Goal: Task Accomplishment & Management: Use online tool/utility

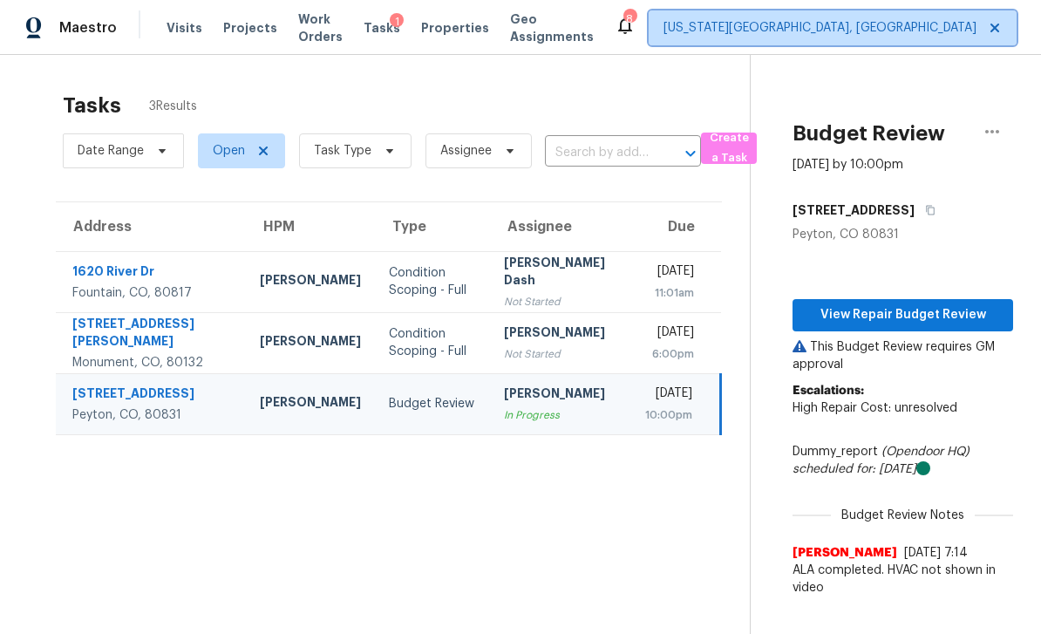
click at [822, 34] on span "[US_STATE][GEOGRAPHIC_DATA], [GEOGRAPHIC_DATA]" at bounding box center [820, 27] width 313 height 17
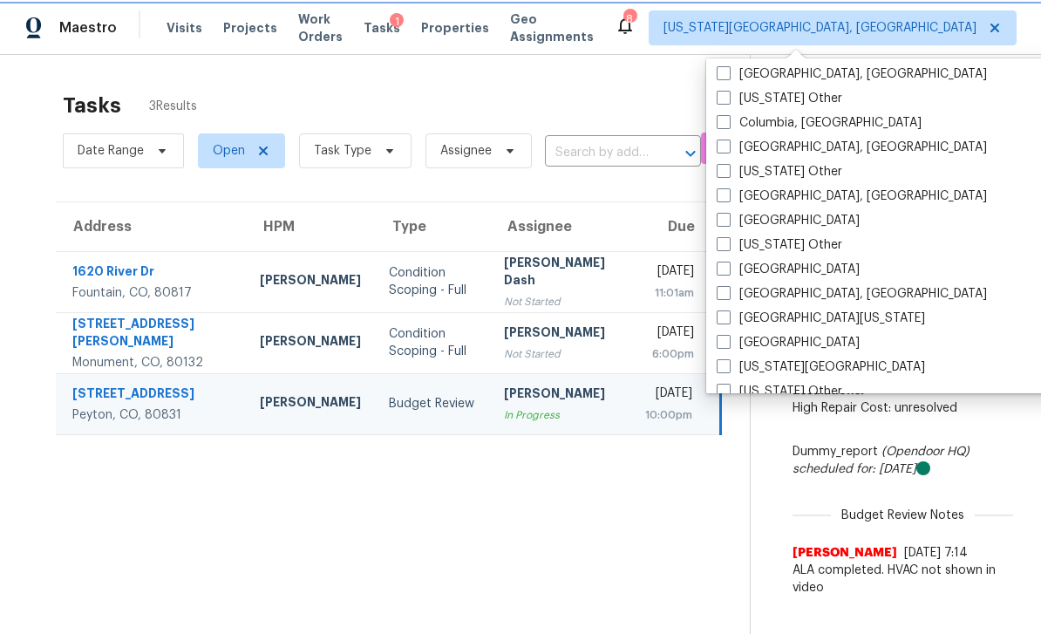
scroll to position [493, 0]
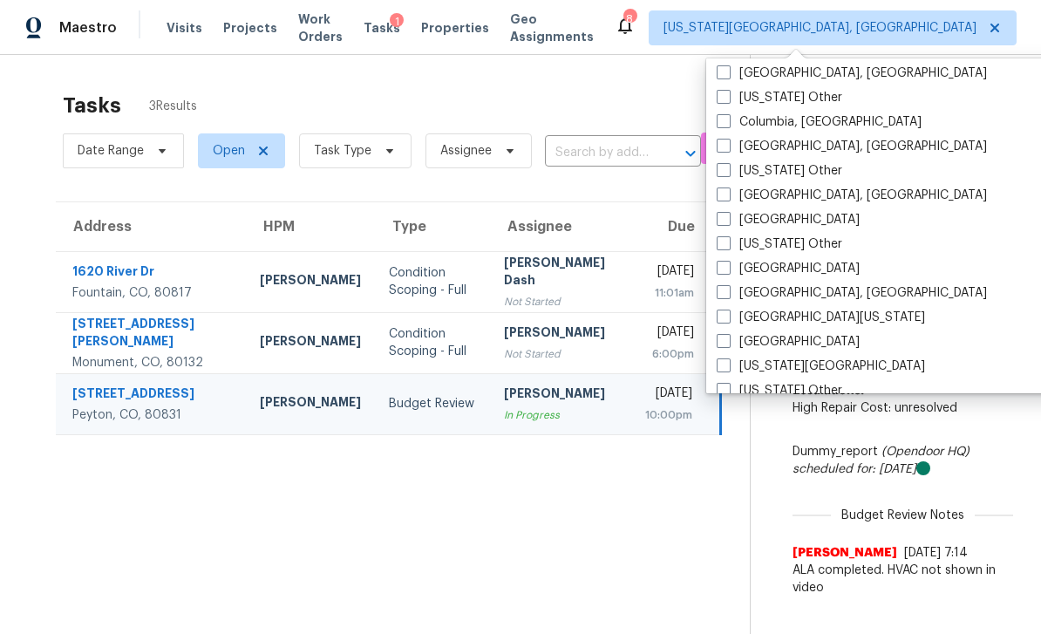
click at [725, 265] on span at bounding box center [724, 268] width 14 height 14
click at [725, 265] on input "[GEOGRAPHIC_DATA]" at bounding box center [722, 265] width 11 height 11
checkbox input "true"
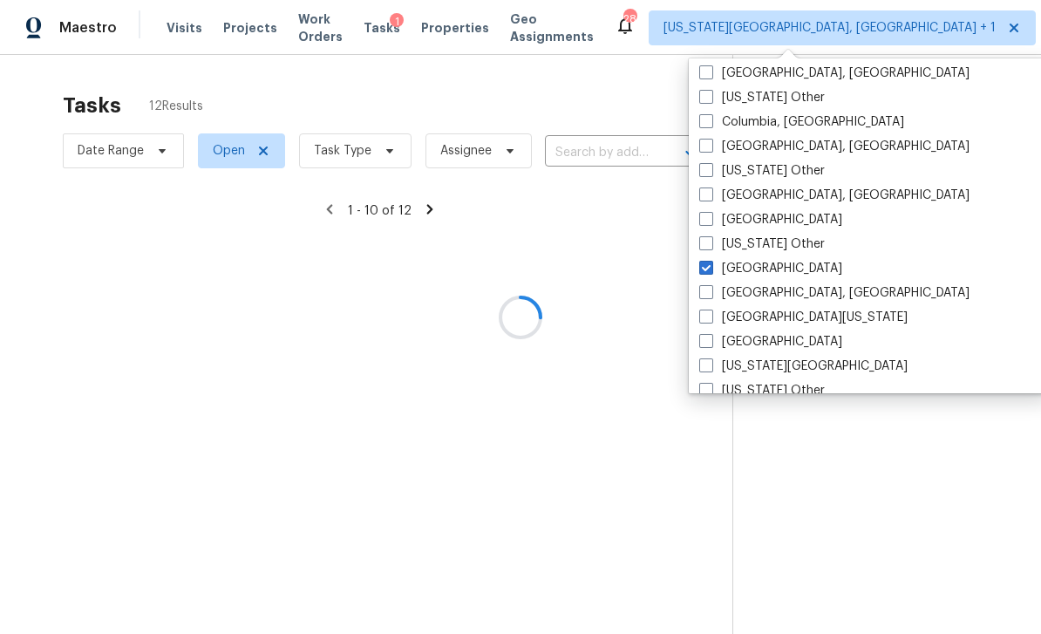
click at [235, 23] on div at bounding box center [520, 317] width 1041 height 634
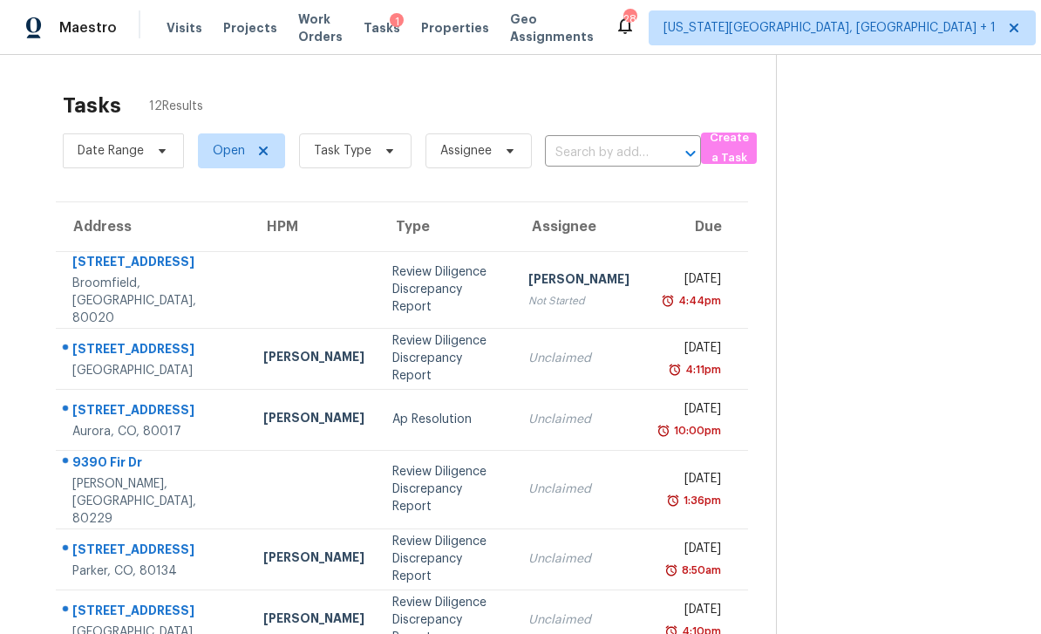
click at [238, 35] on span "Projects" at bounding box center [250, 27] width 54 height 17
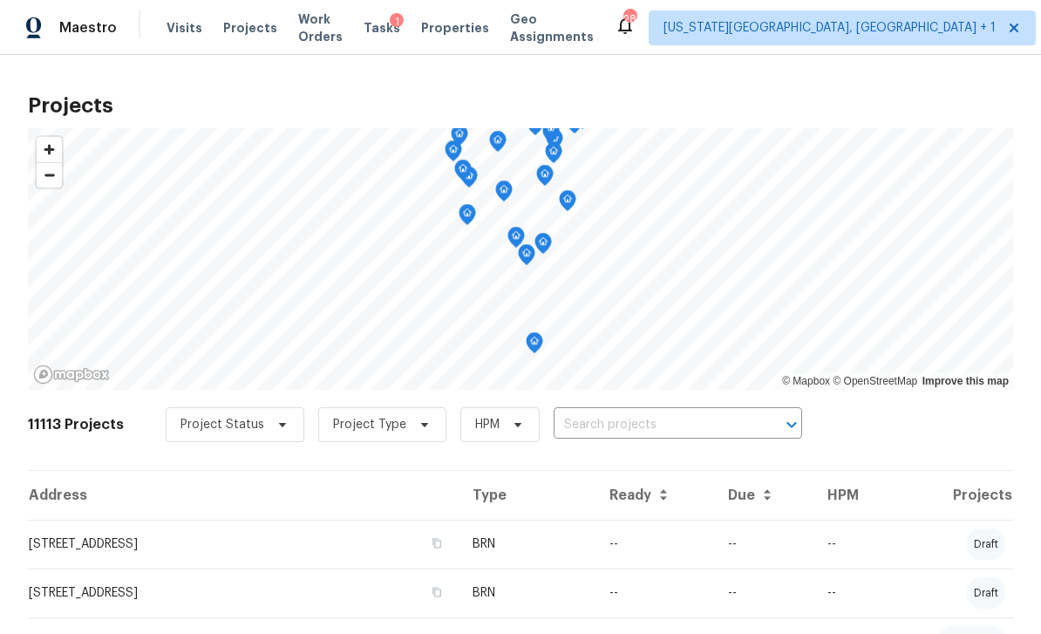
click at [691, 434] on input "text" at bounding box center [654, 425] width 200 height 27
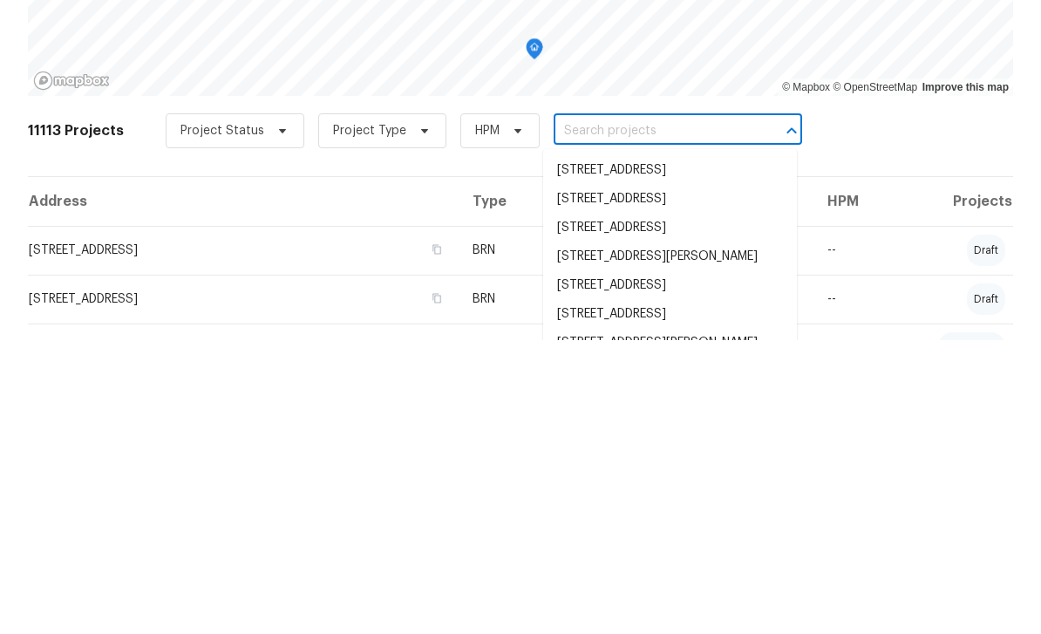
click at [606, 412] on input "text" at bounding box center [654, 425] width 200 height 27
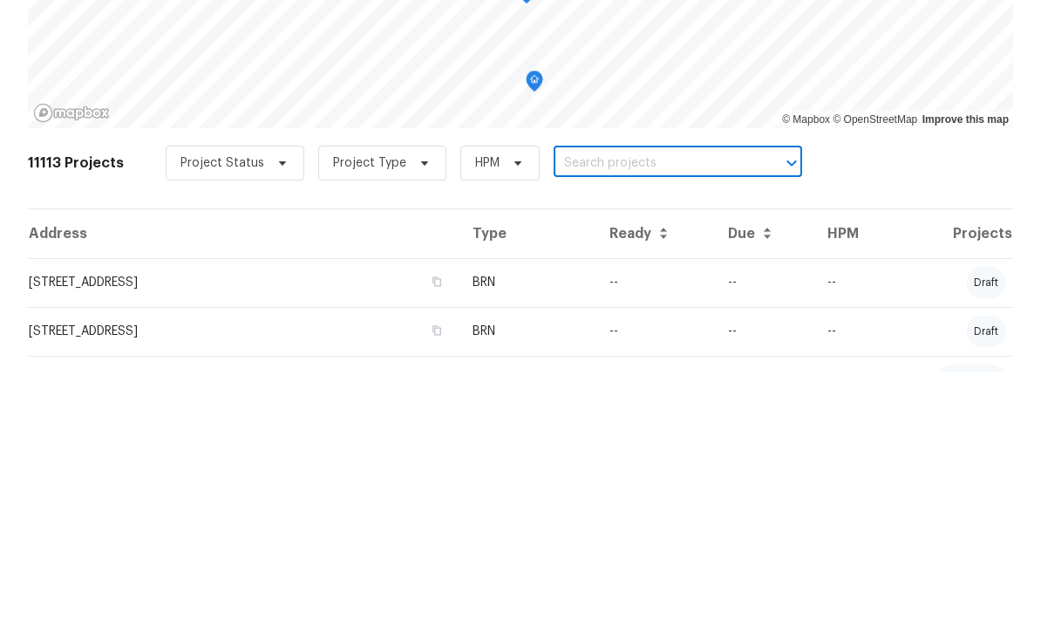
click at [593, 412] on input "text" at bounding box center [654, 425] width 200 height 27
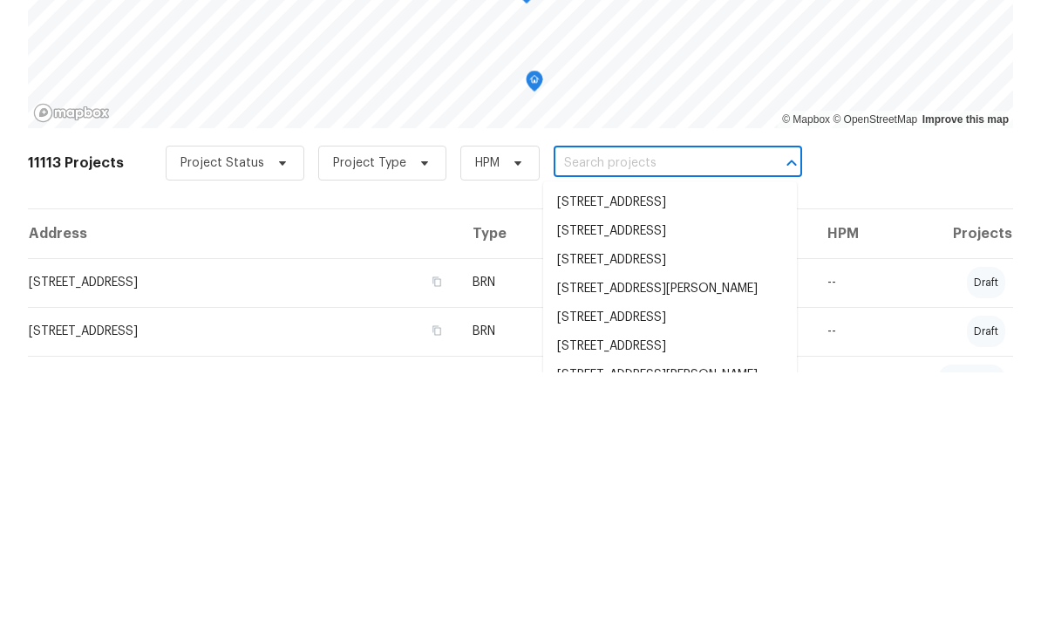
paste input "[STREET_ADDRESS]"
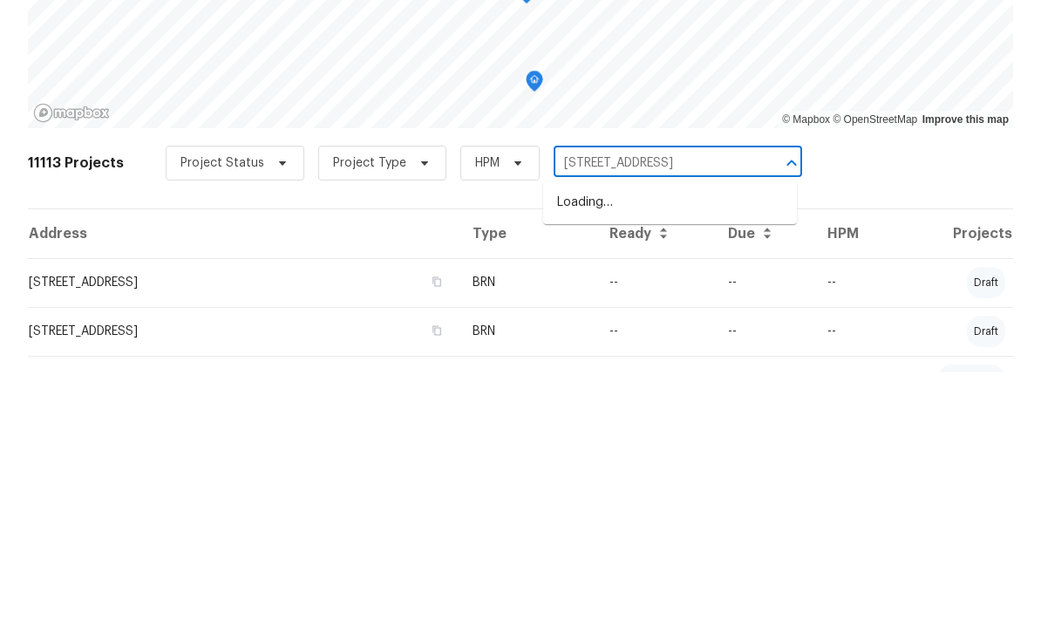
type input "[STREET_ADDRESS]"
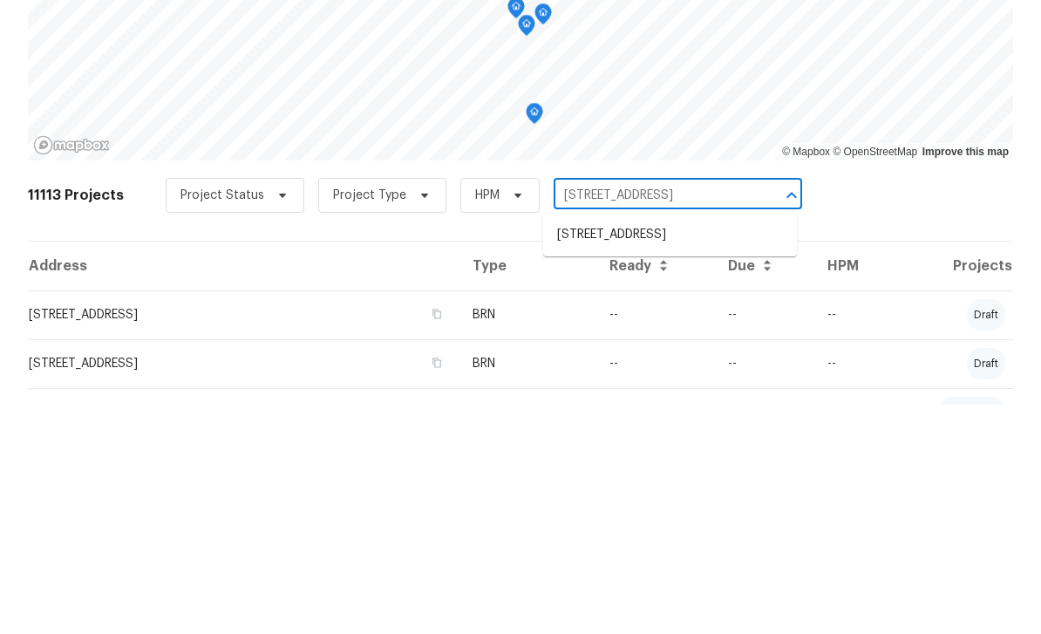
click at [634, 450] on li "[STREET_ADDRESS]" at bounding box center [670, 464] width 254 height 29
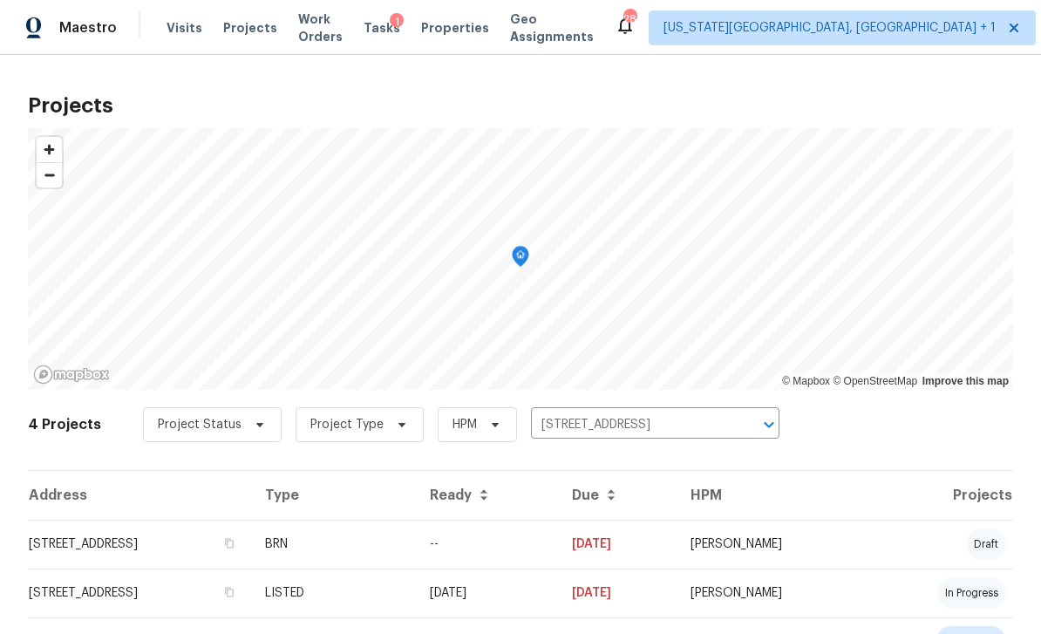
click at [251, 543] on td "[STREET_ADDRESS]" at bounding box center [139, 544] width 223 height 49
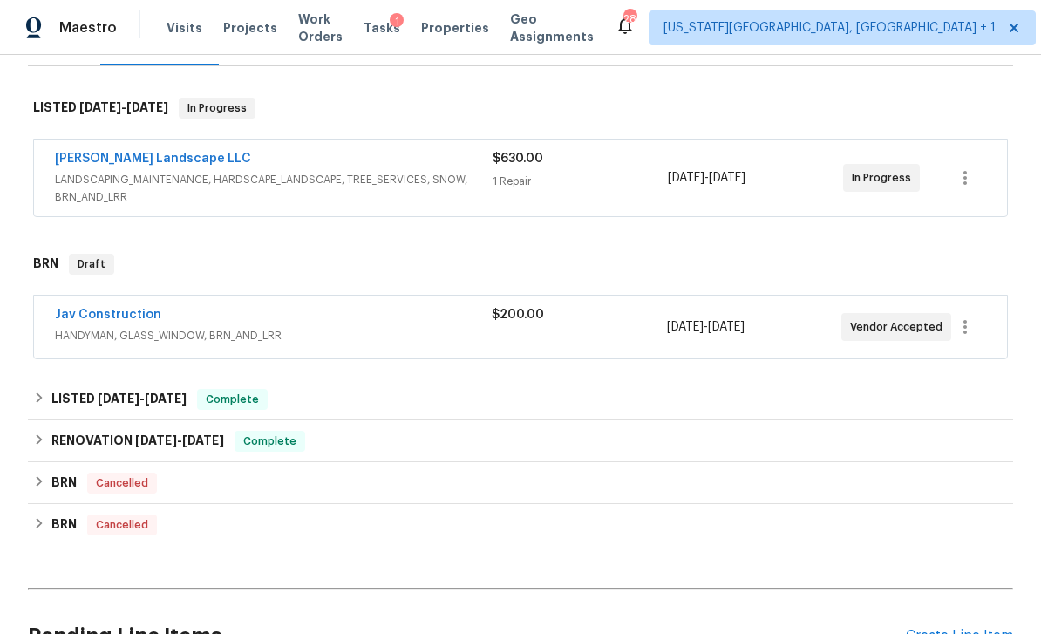
scroll to position [255, 0]
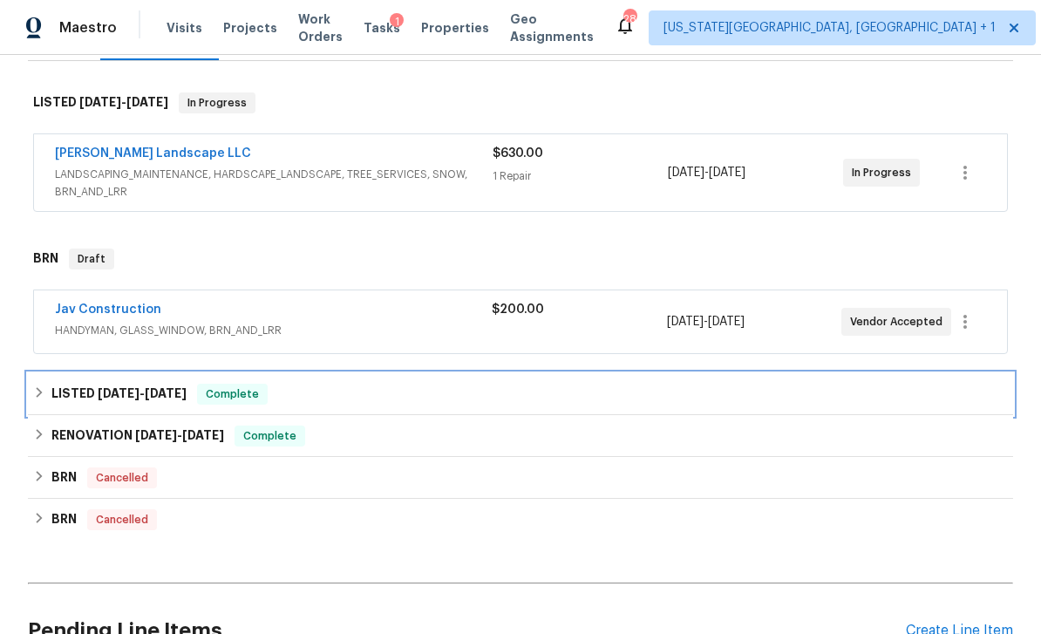
click at [772, 394] on div "LISTED [DATE] - [DATE] Complete" at bounding box center [520, 394] width 975 height 21
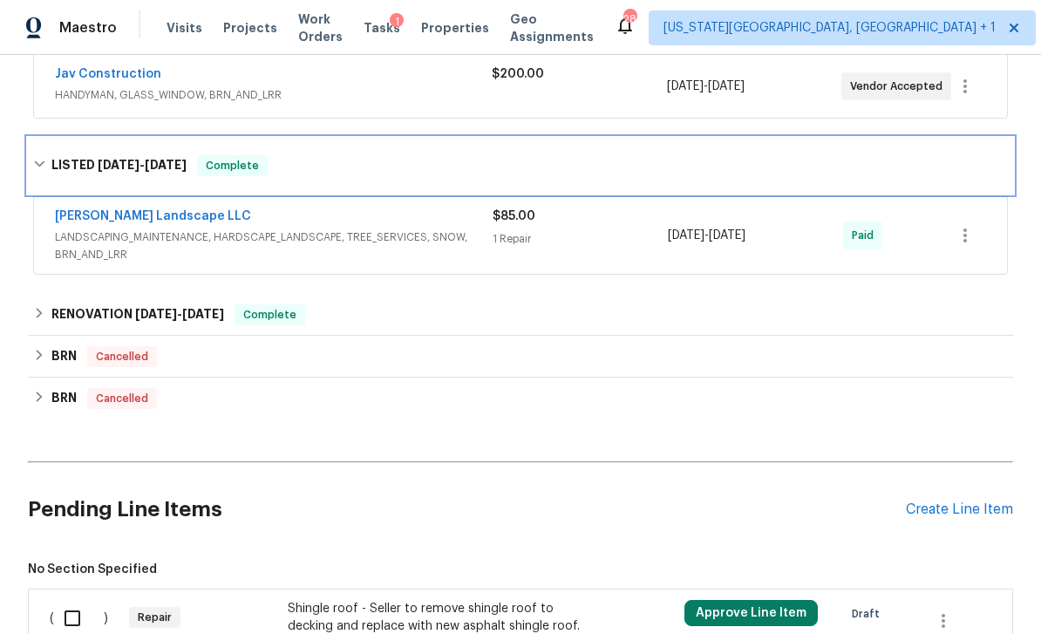
scroll to position [494, 0]
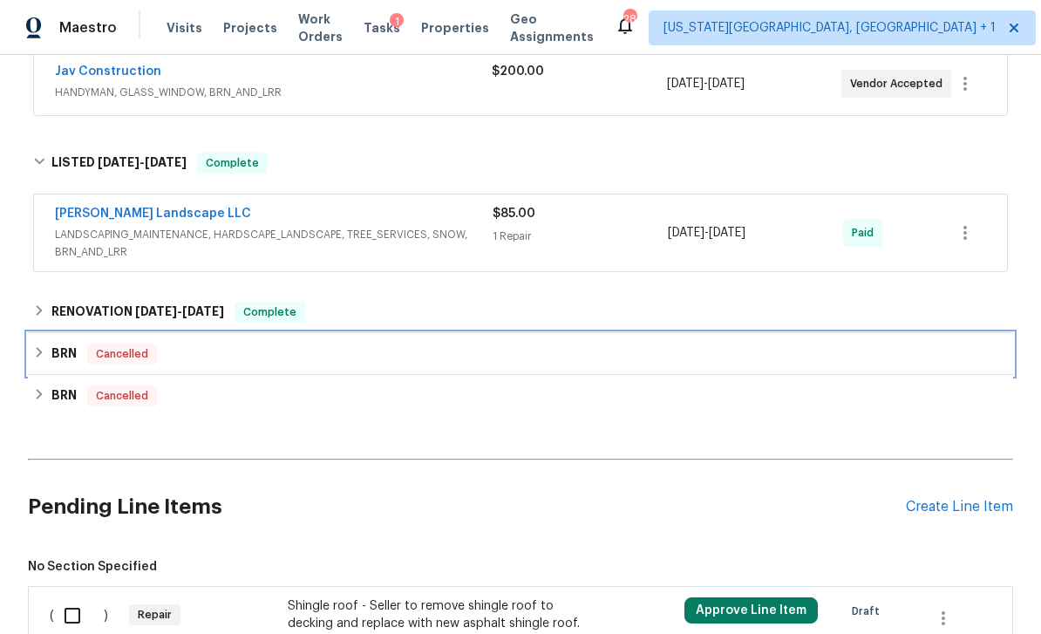
click at [628, 338] on div "BRN Cancelled" at bounding box center [520, 354] width 985 height 42
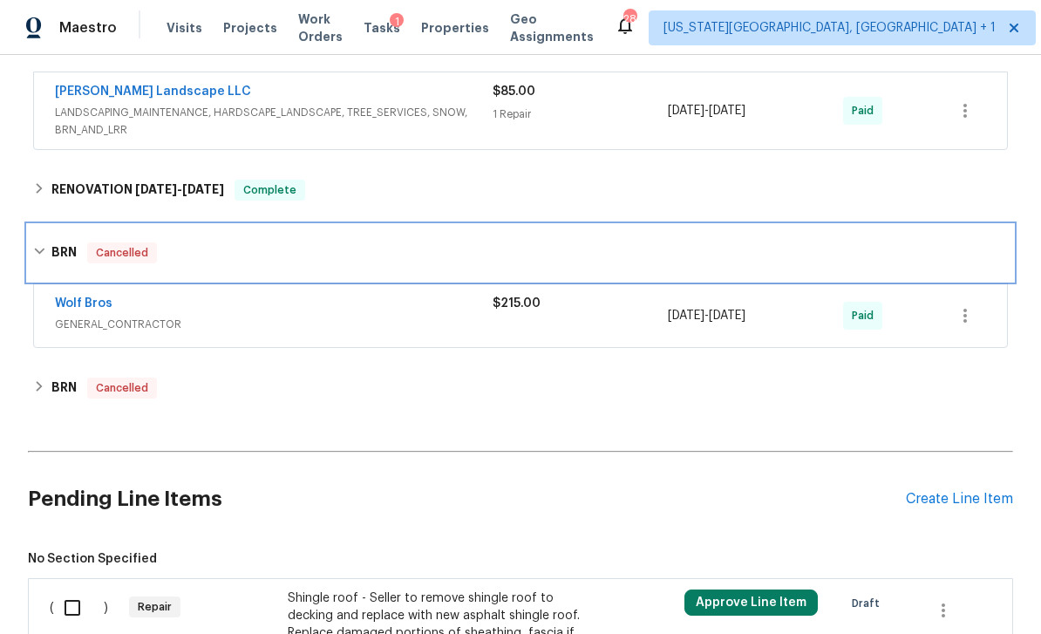
scroll to position [628, 0]
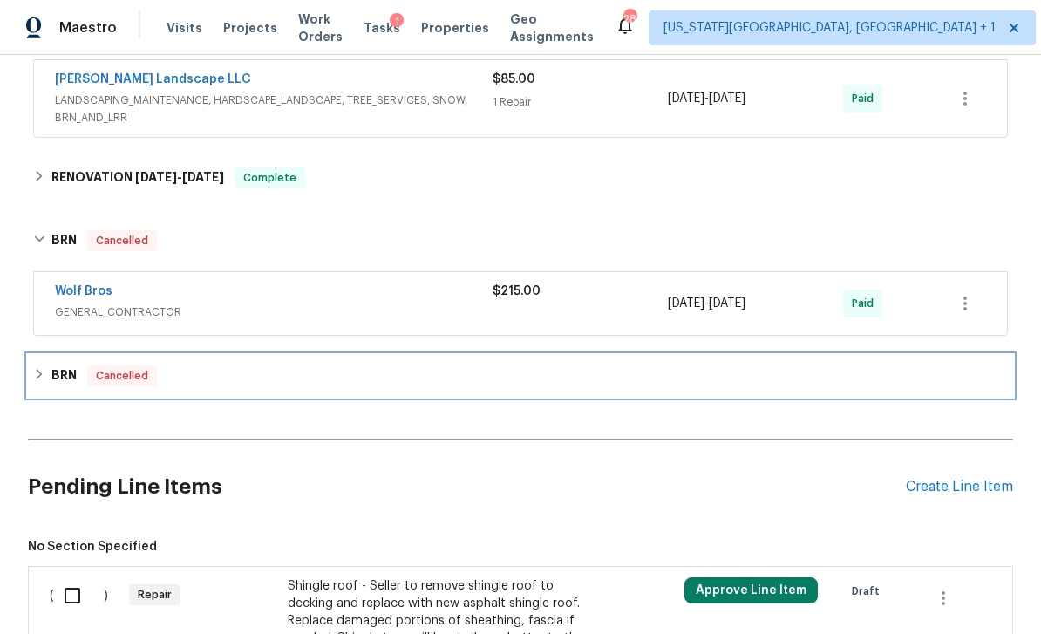
click at [658, 396] on div "BRN Cancelled" at bounding box center [520, 376] width 985 height 42
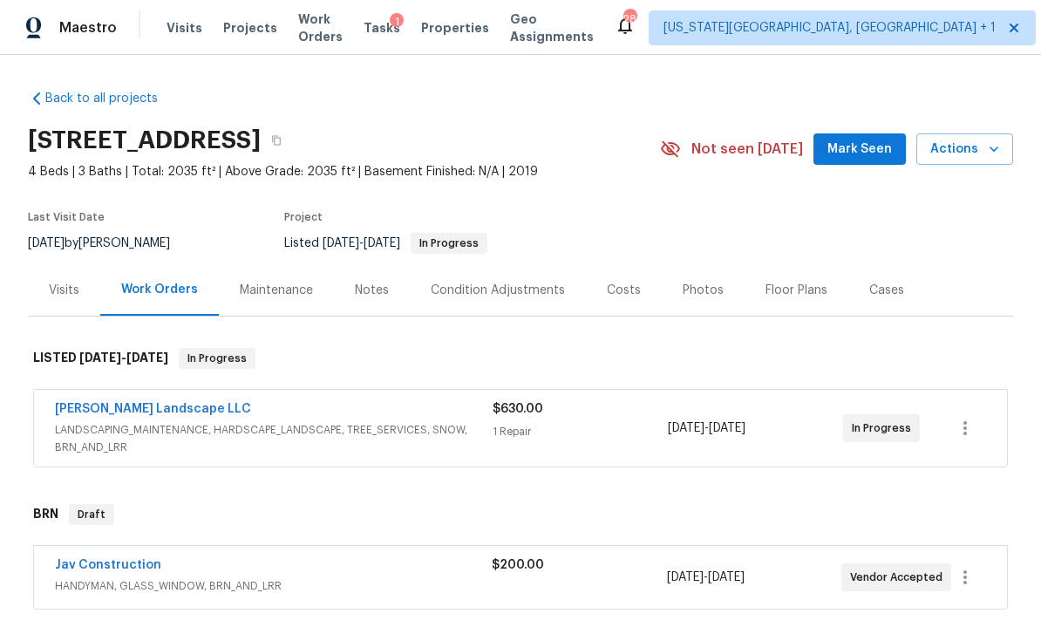
scroll to position [0, 0]
click at [876, 139] on span "Mark Seen" at bounding box center [859, 150] width 65 height 22
click at [245, 27] on span "Projects" at bounding box center [250, 27] width 54 height 17
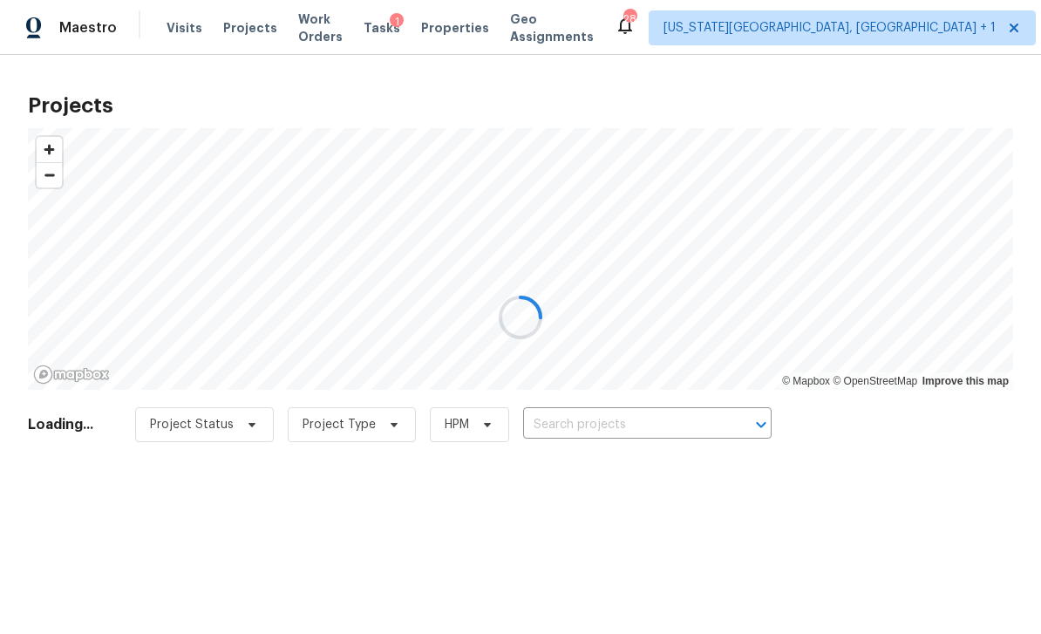
click at [659, 425] on input "text" at bounding box center [623, 425] width 200 height 27
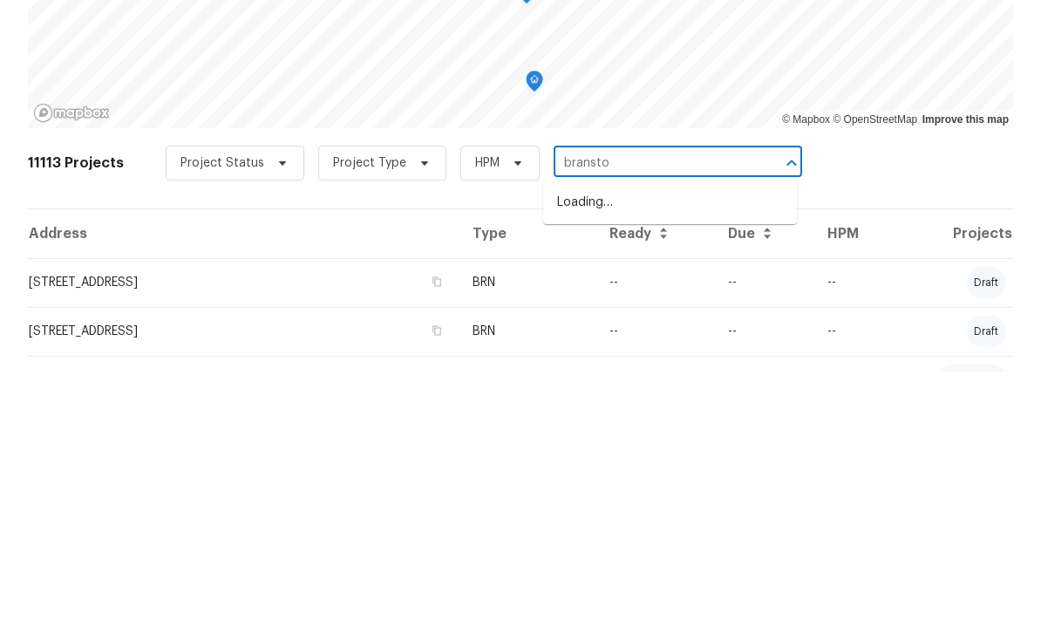
type input "branston"
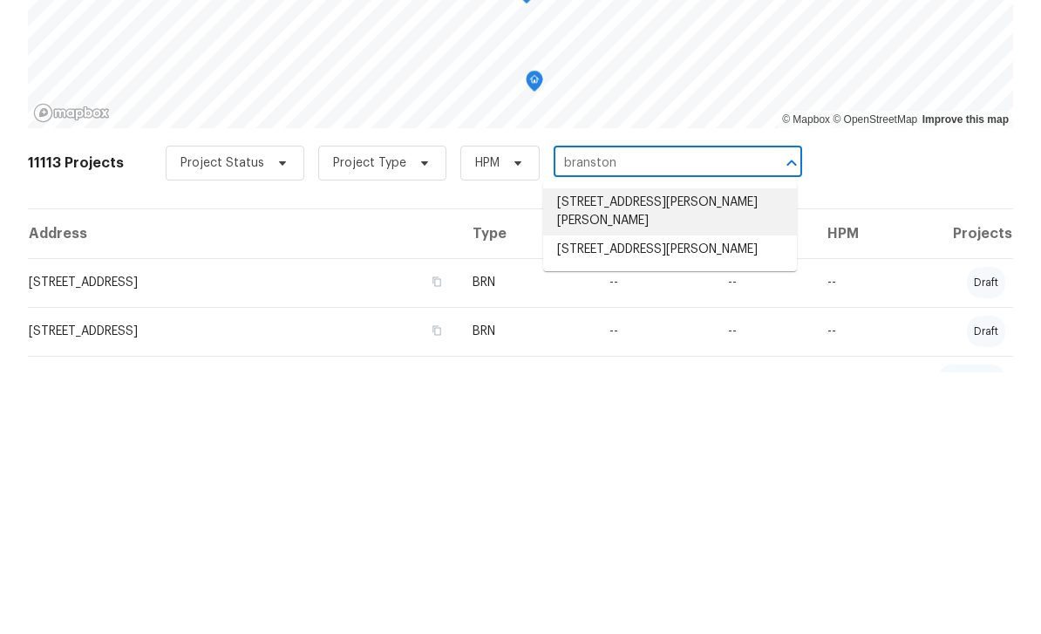
click at [657, 450] on li "[STREET_ADDRESS][PERSON_NAME][PERSON_NAME]" at bounding box center [670, 473] width 254 height 47
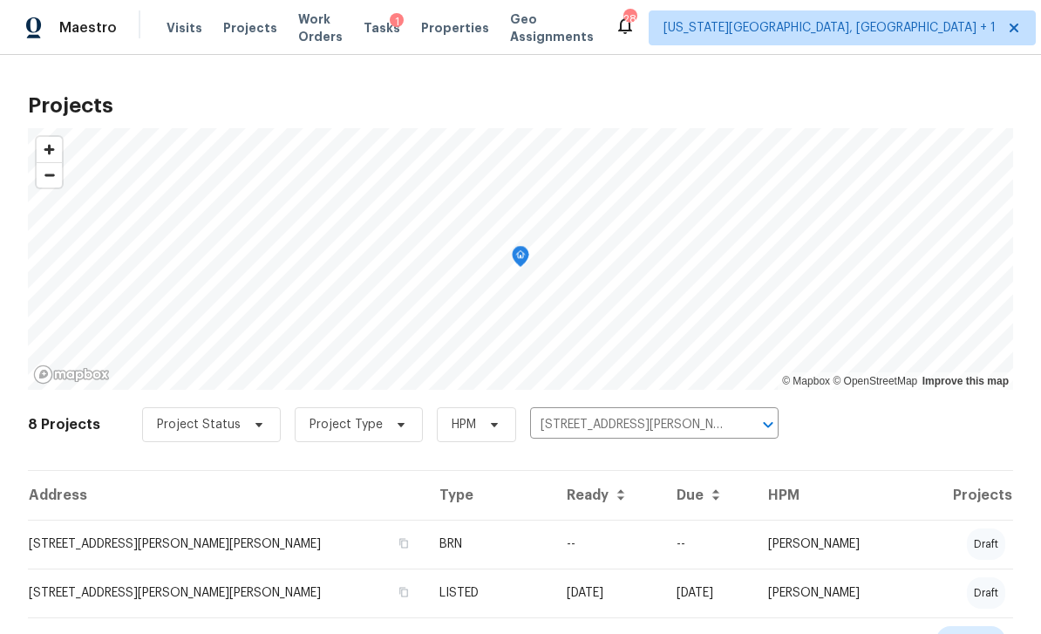
click at [270, 553] on td "[STREET_ADDRESS][PERSON_NAME][PERSON_NAME]" at bounding box center [227, 544] width 398 height 49
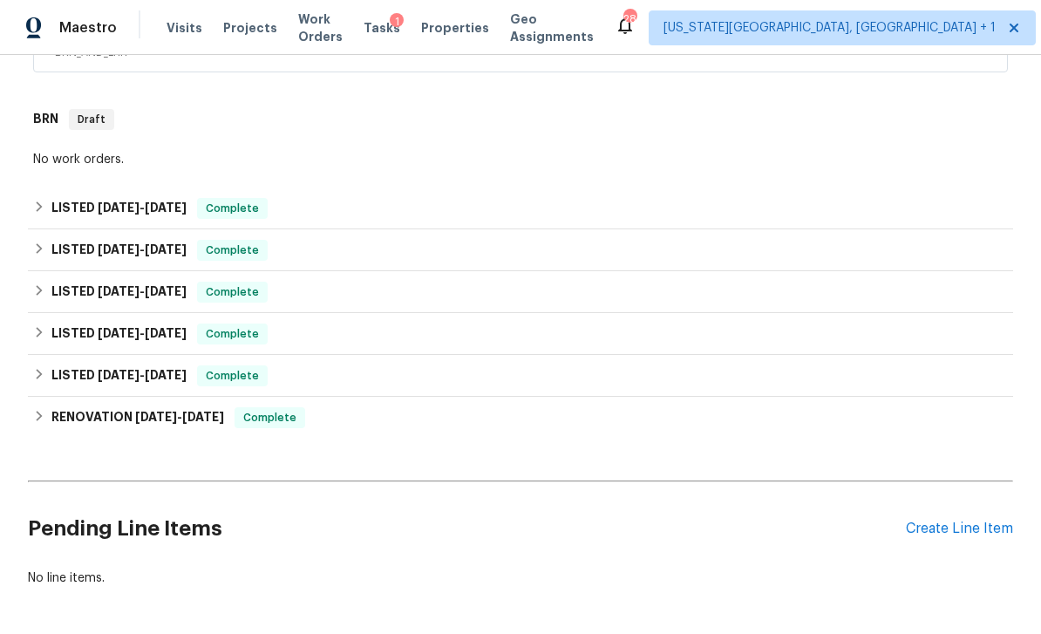
scroll to position [410, 0]
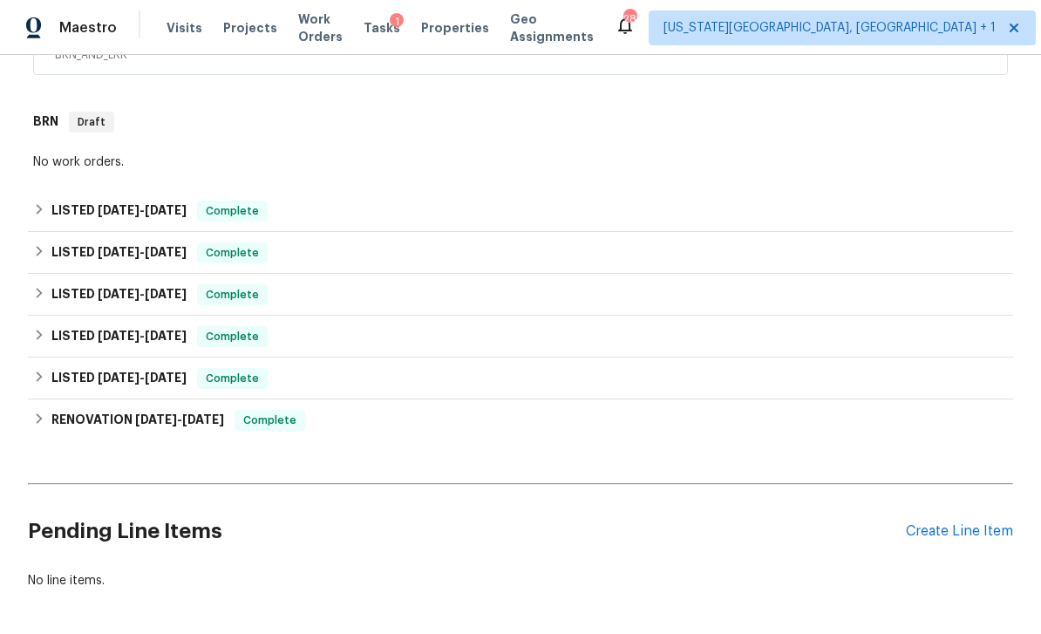
click at [959, 523] on div "Create Line Item" at bounding box center [959, 531] width 107 height 17
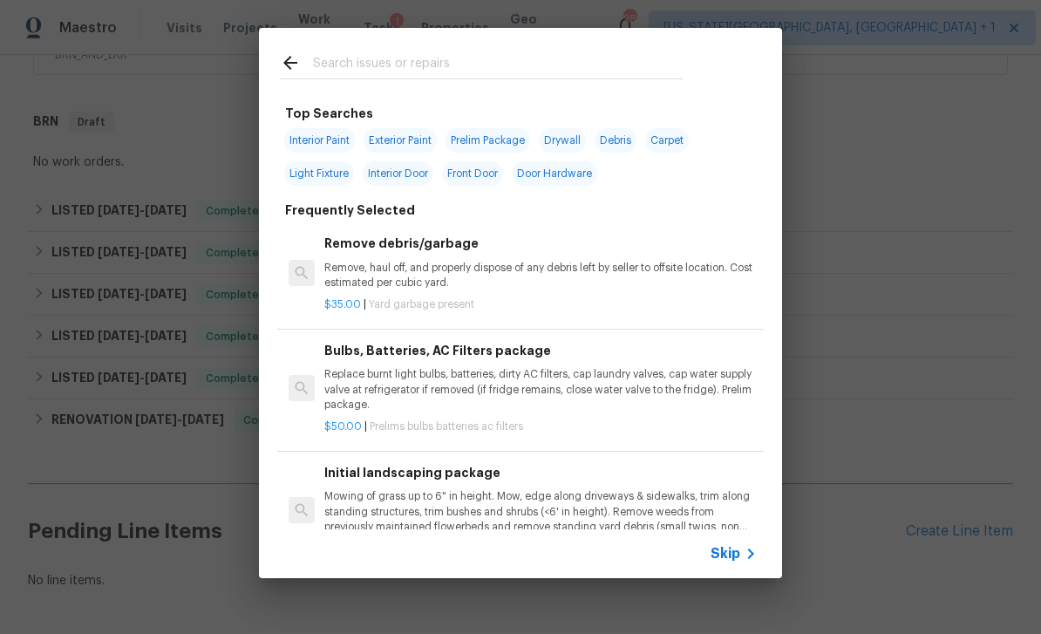
click at [446, 78] on input "text" at bounding box center [498, 65] width 370 height 26
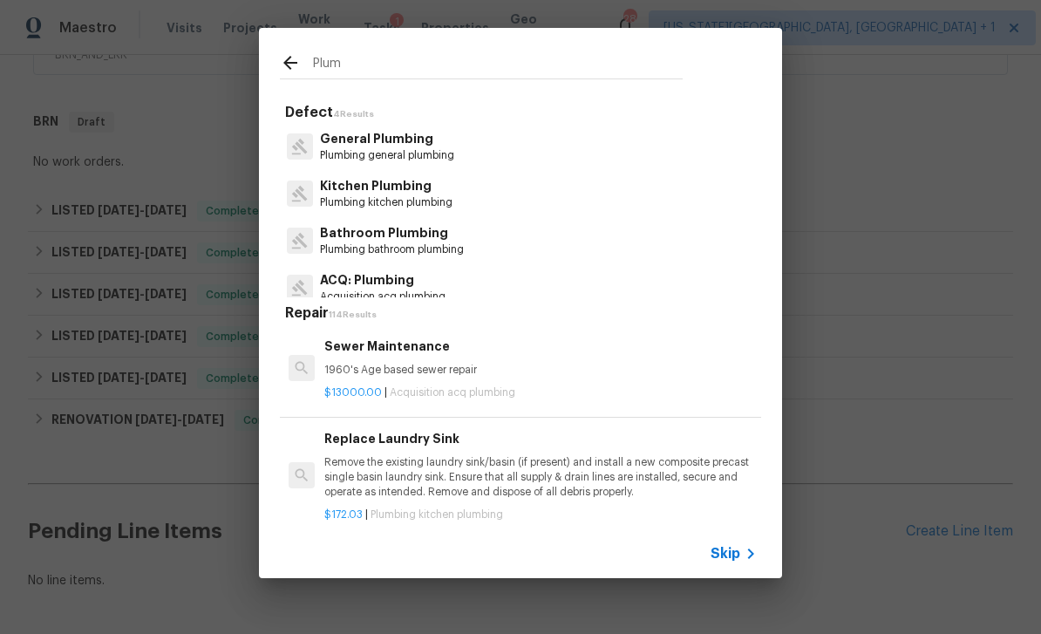
type input "Plumb"
click at [452, 153] on p "Plumb ing general plumb ing" at bounding box center [386, 155] width 132 height 15
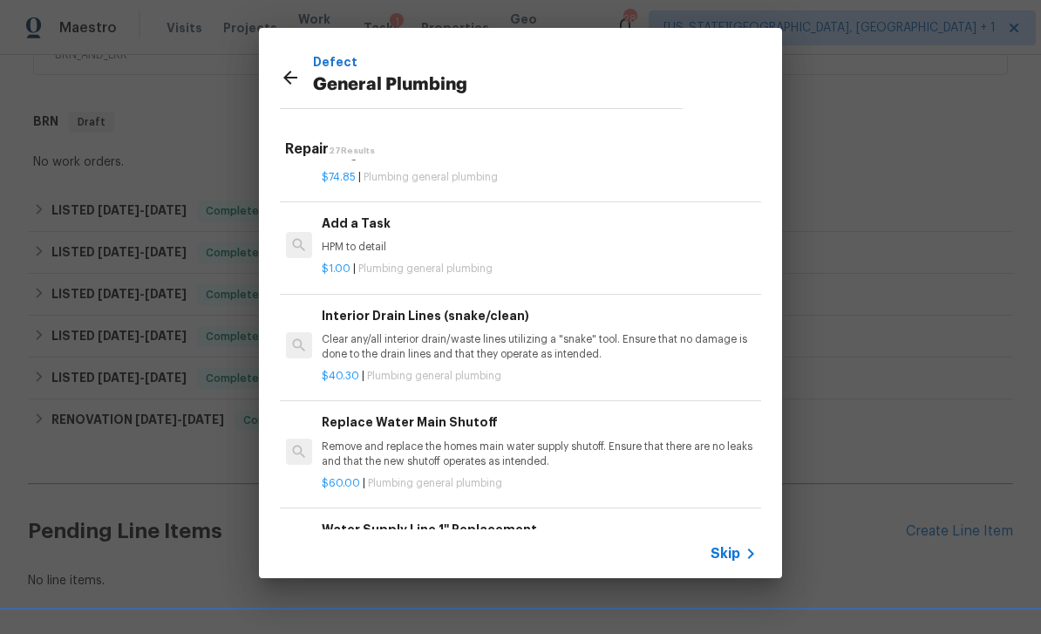
scroll to position [1930, 3]
click at [497, 240] on p "HPM to detail" at bounding box center [538, 247] width 432 height 15
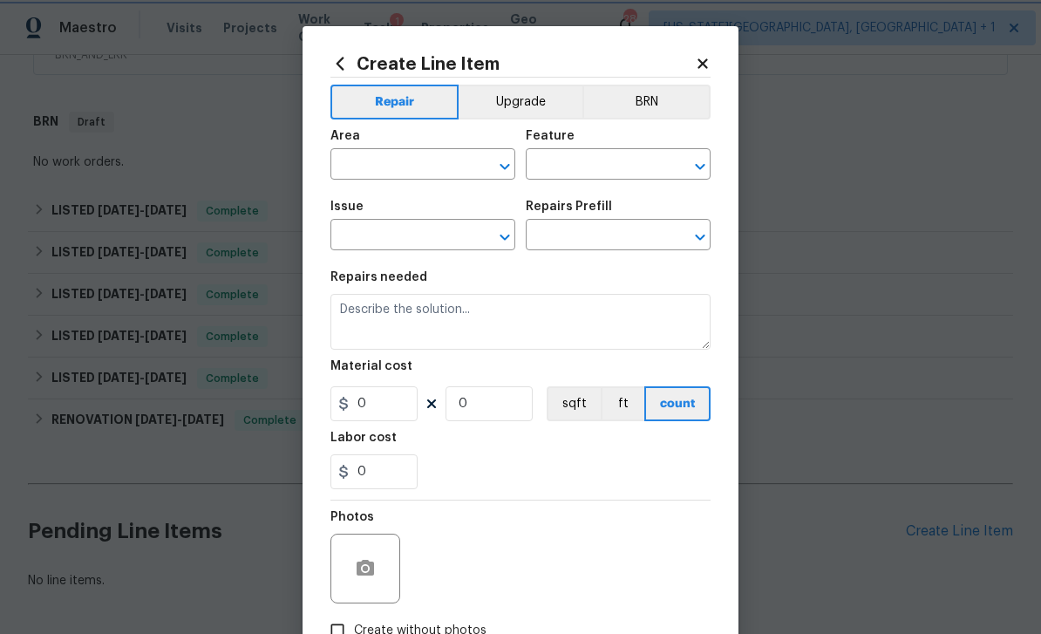
type input "Plumbing"
type input "General Plumbing"
type textarea "HPM to detail"
type input "1"
type input "Add a Task $1.00"
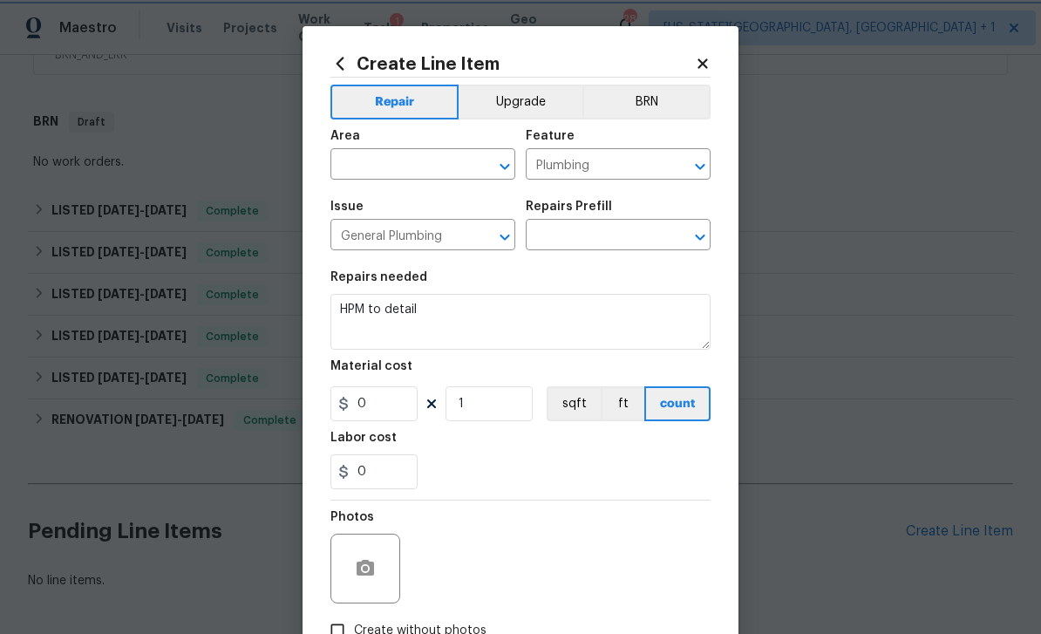
type input "1"
click at [421, 163] on input "text" at bounding box center [398, 166] width 136 height 27
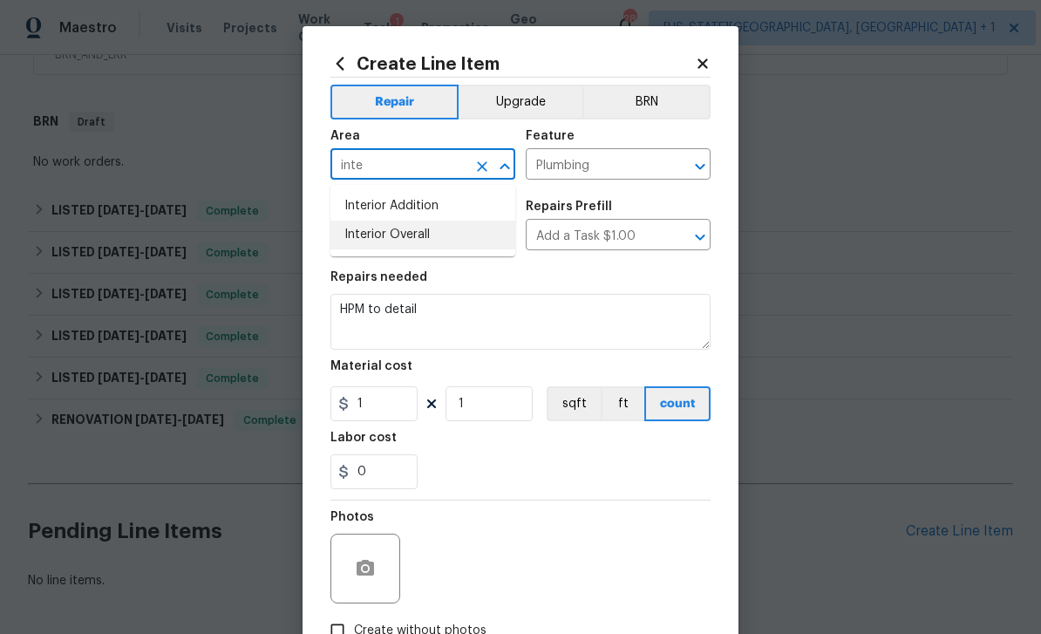
click at [413, 239] on li "Interior Overall" at bounding box center [422, 235] width 185 height 29
type input "Interior Overall"
click at [646, 99] on button "BRN" at bounding box center [646, 102] width 128 height 35
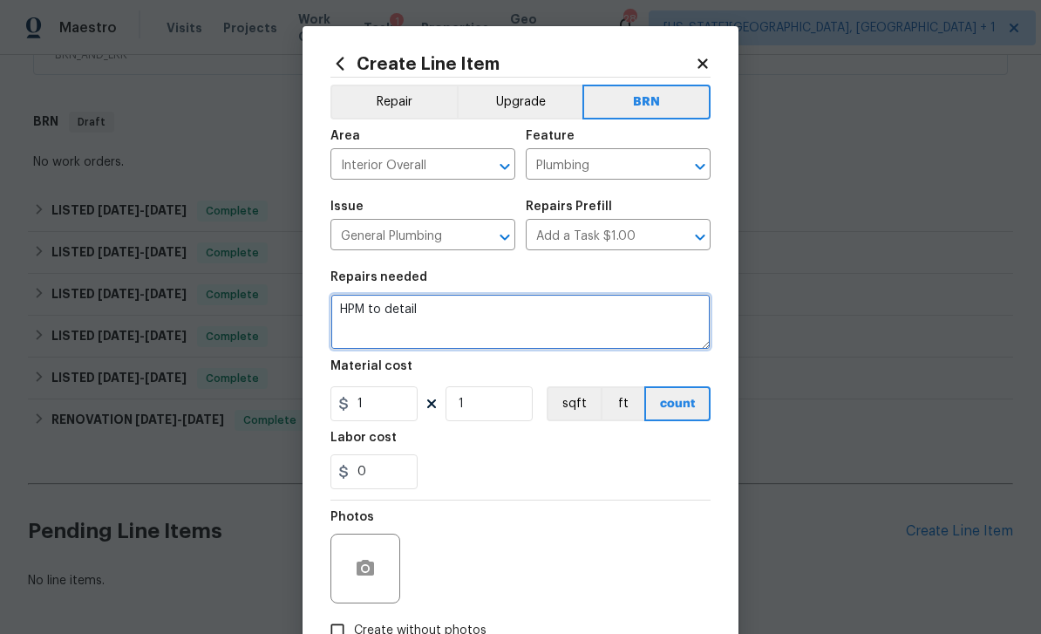
click at [476, 308] on textarea "HPM to detail" at bounding box center [520, 322] width 380 height 56
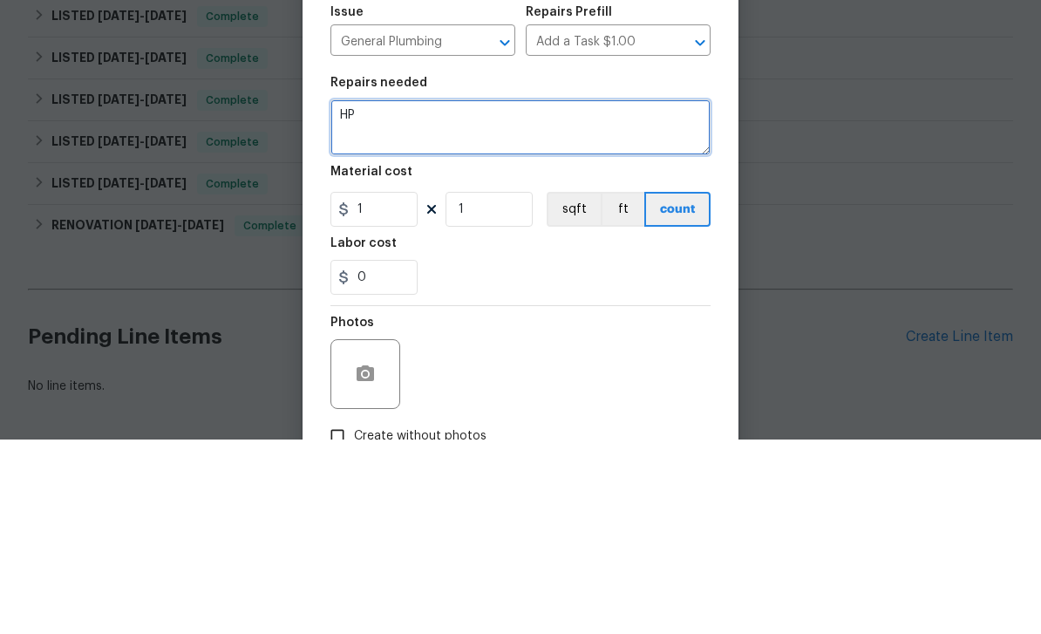
type textarea "H"
type textarea "Repair power vent ABS at water heater"
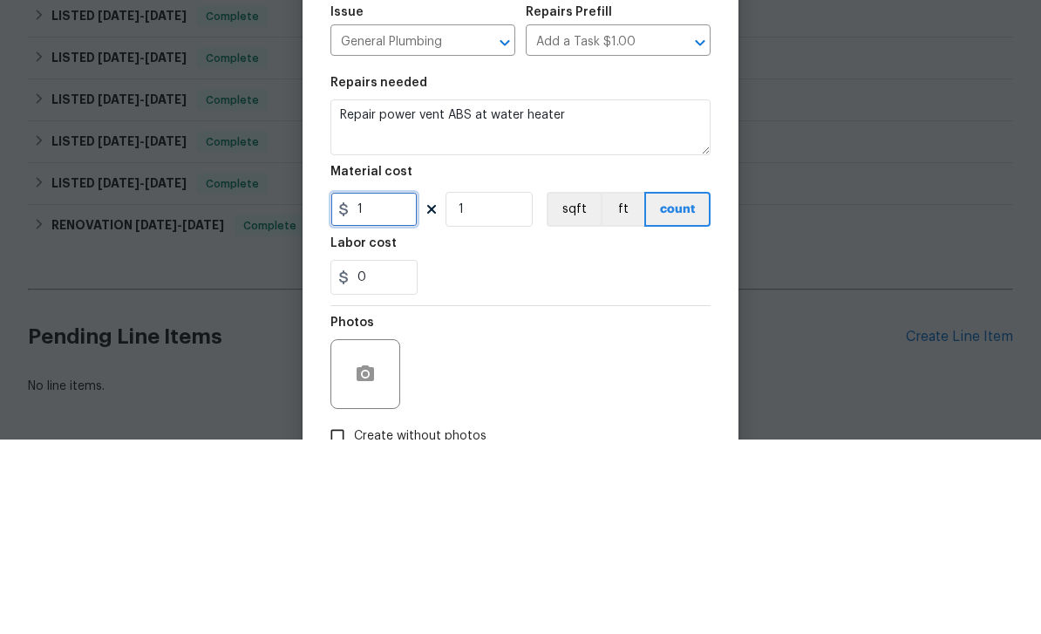
click at [405, 386] on input "1" at bounding box center [373, 403] width 87 height 35
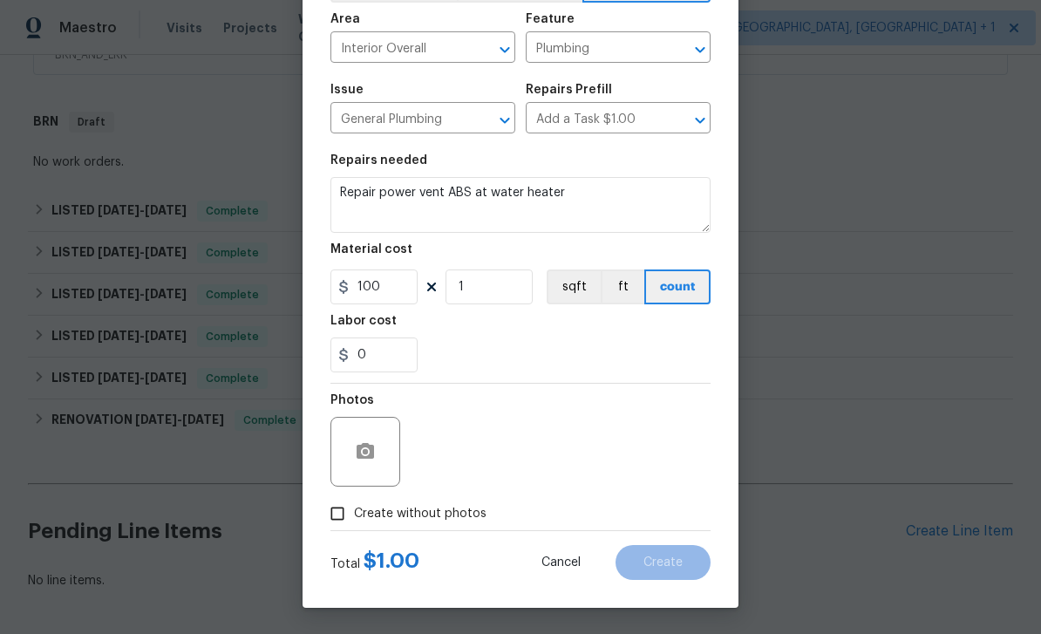
scroll to position [120, 0]
type input "100"
click at [453, 517] on span "Create without photos" at bounding box center [420, 514] width 133 height 18
click at [354, 517] on input "Create without photos" at bounding box center [337, 513] width 33 height 33
checkbox input "true"
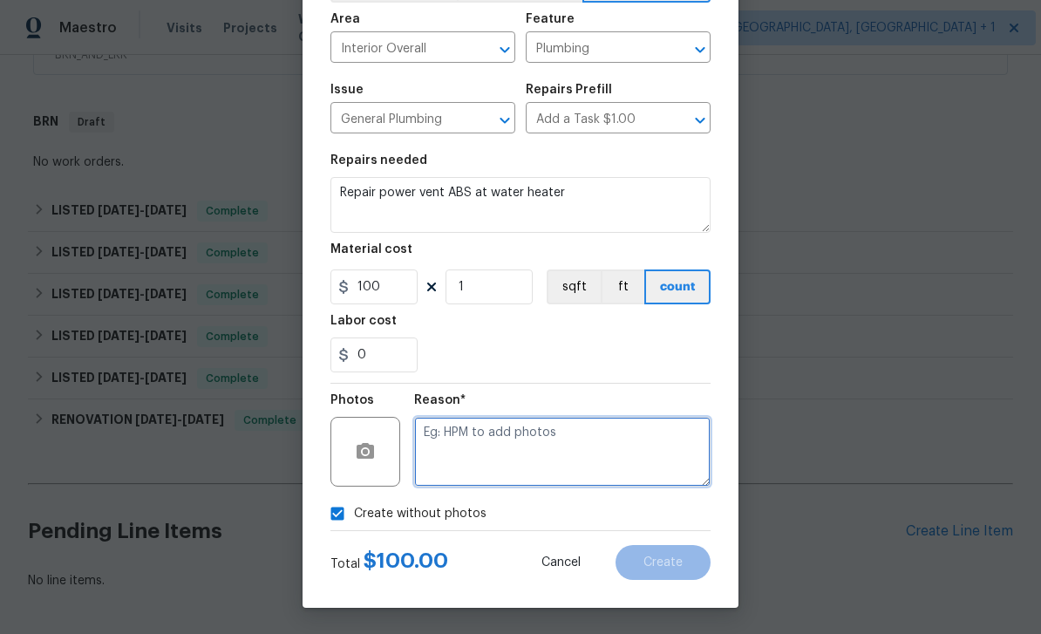
click at [516, 451] on textarea at bounding box center [562, 452] width 296 height 70
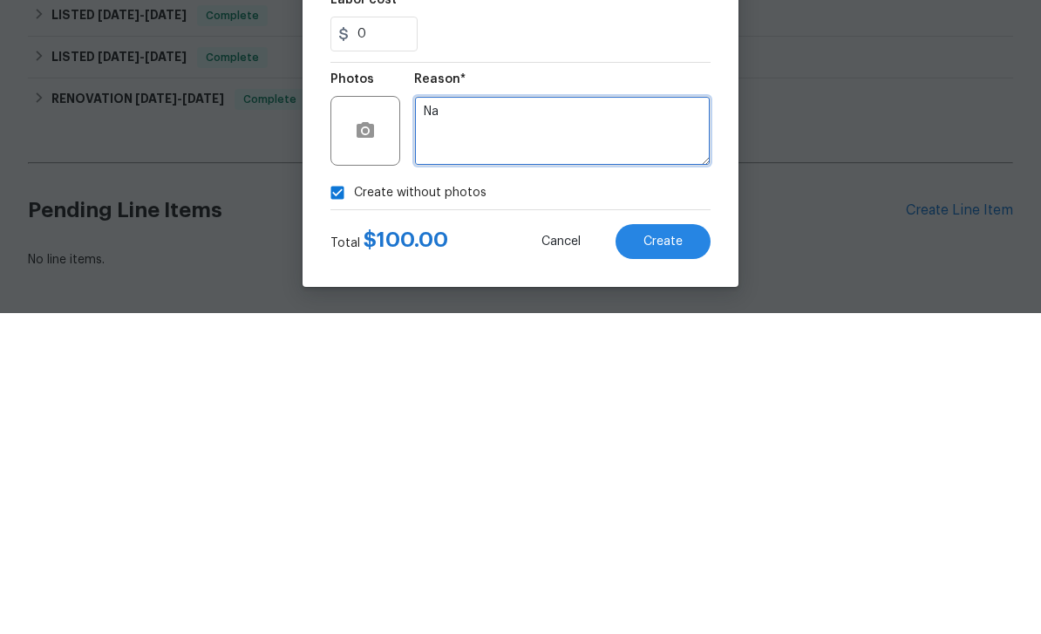
type textarea "Na"
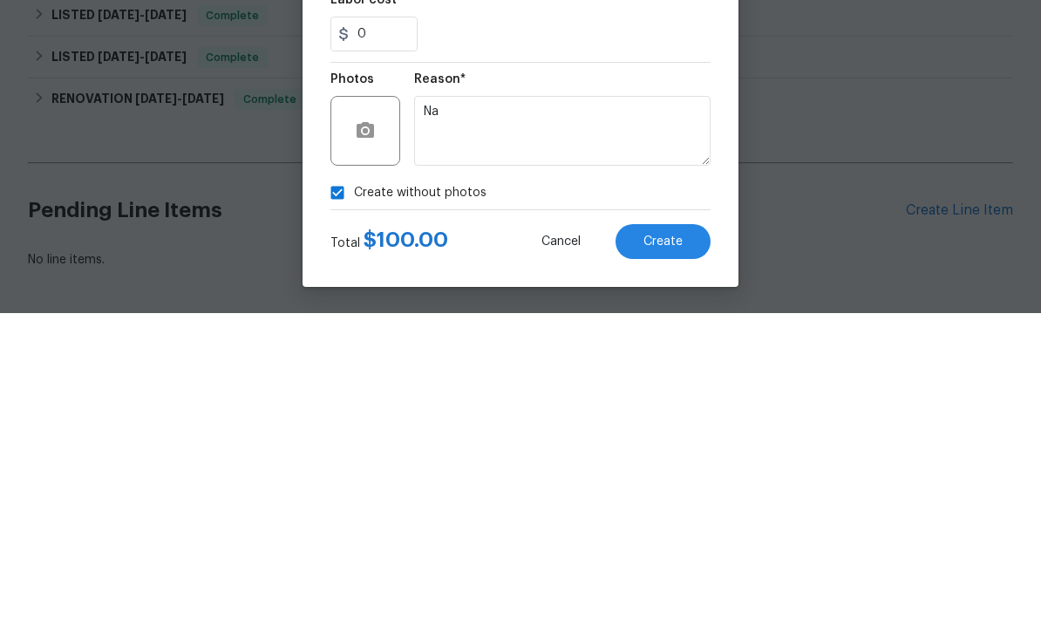
click at [684, 545] on button "Create" at bounding box center [663, 562] width 95 height 35
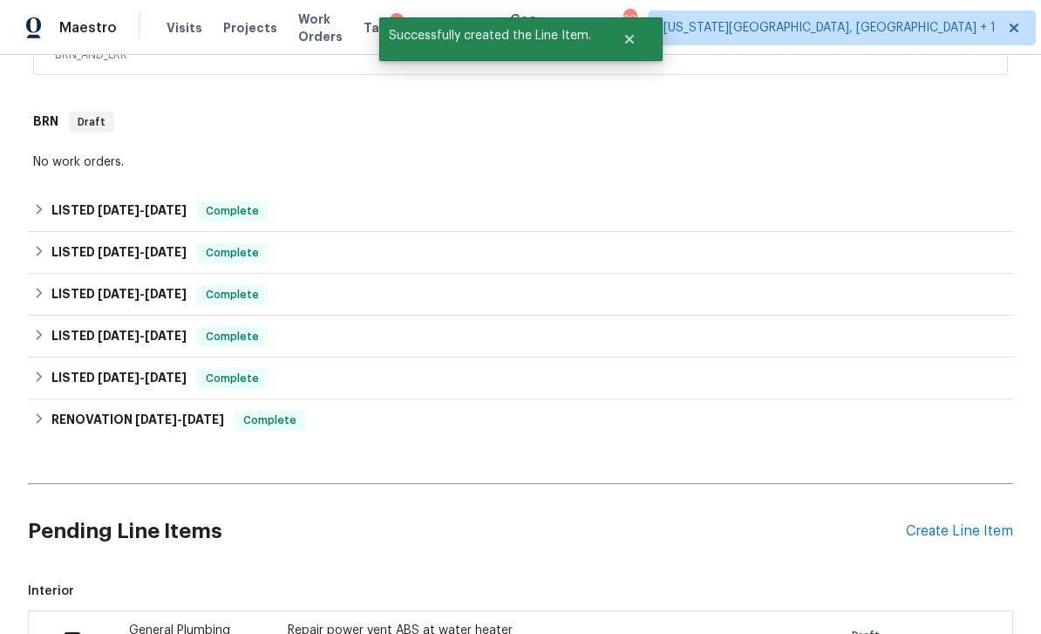
click at [83, 622] on input "checkbox" at bounding box center [79, 640] width 50 height 37
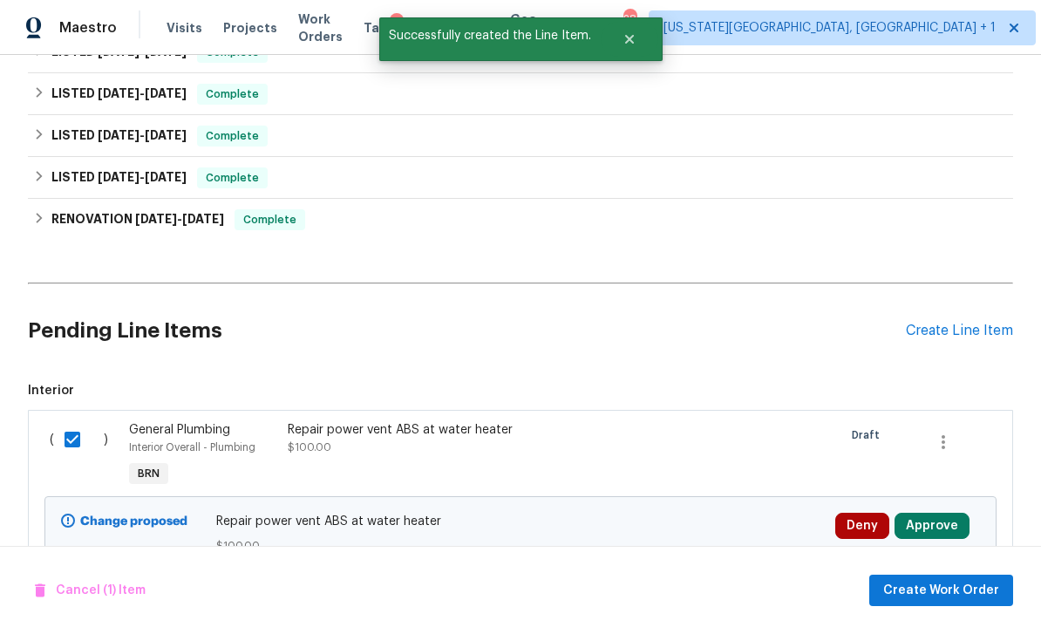
scroll to position [609, 0]
click at [950, 514] on button "Approve" at bounding box center [932, 527] width 75 height 26
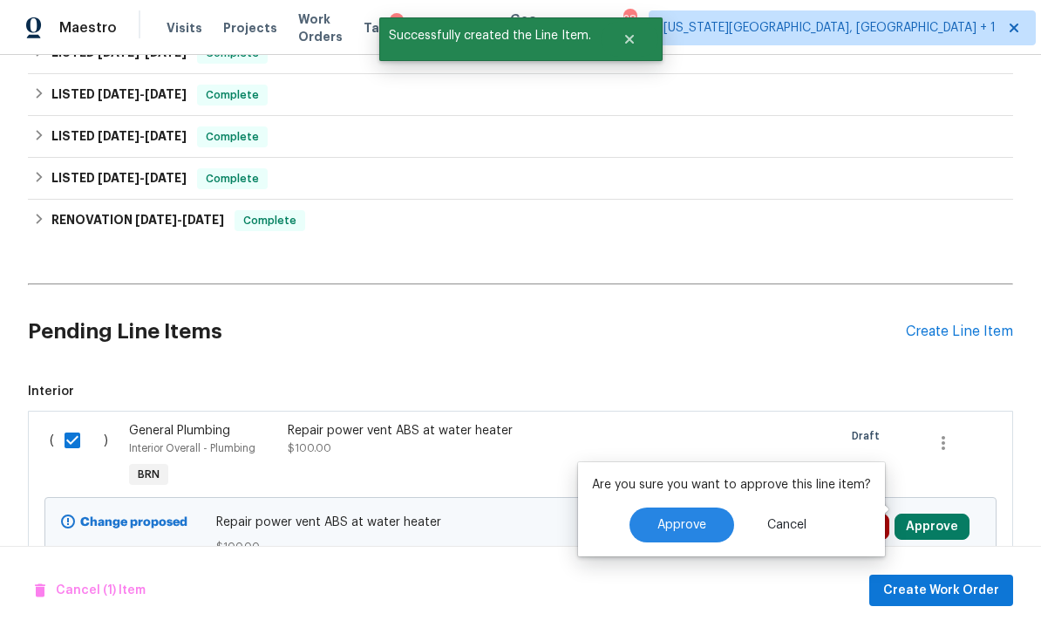
click at [706, 507] on button "Approve" at bounding box center [682, 524] width 105 height 35
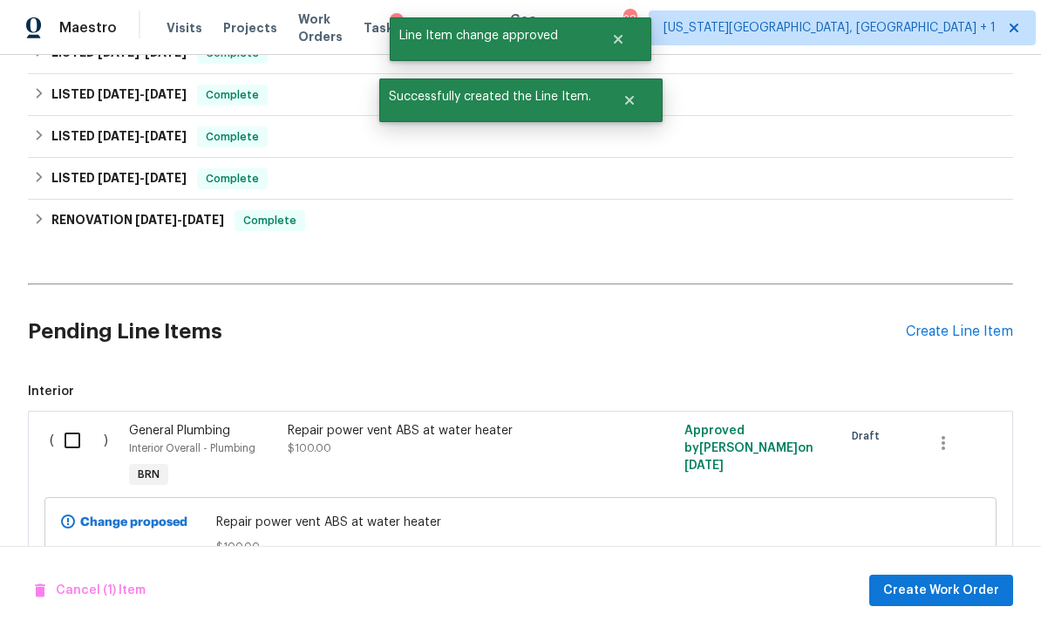
click at [92, 422] on input "checkbox" at bounding box center [79, 440] width 50 height 37
checkbox input "true"
click at [941, 580] on span "Create Work Order" at bounding box center [941, 591] width 116 height 22
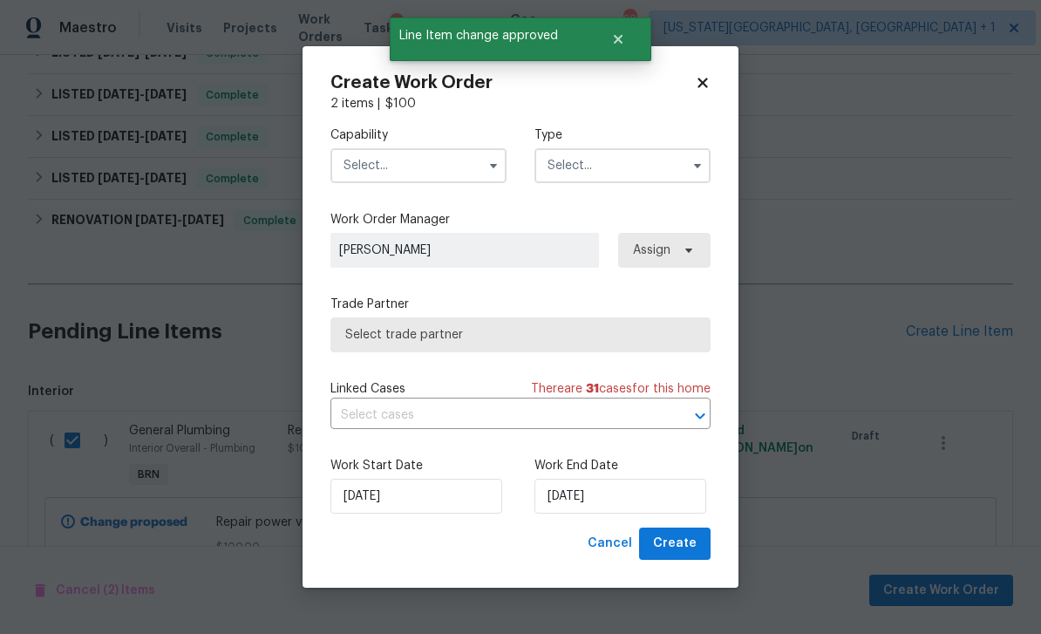
click at [439, 167] on input "text" at bounding box center [418, 165] width 176 height 35
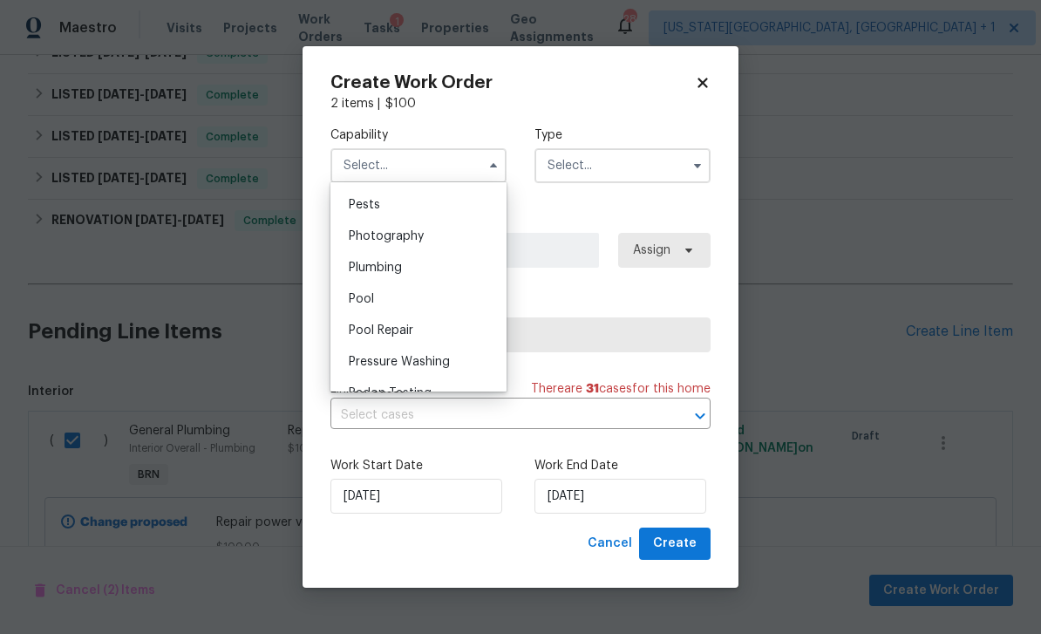
scroll to position [1510, 0]
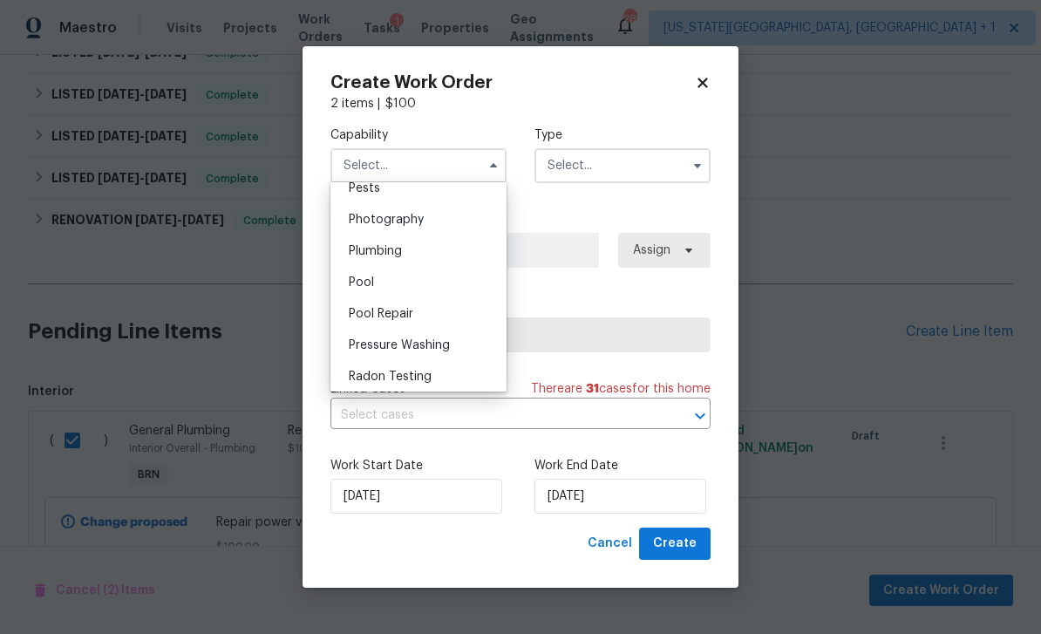
click at [407, 249] on div "Plumbing" at bounding box center [418, 250] width 167 height 31
type input "Plumbing"
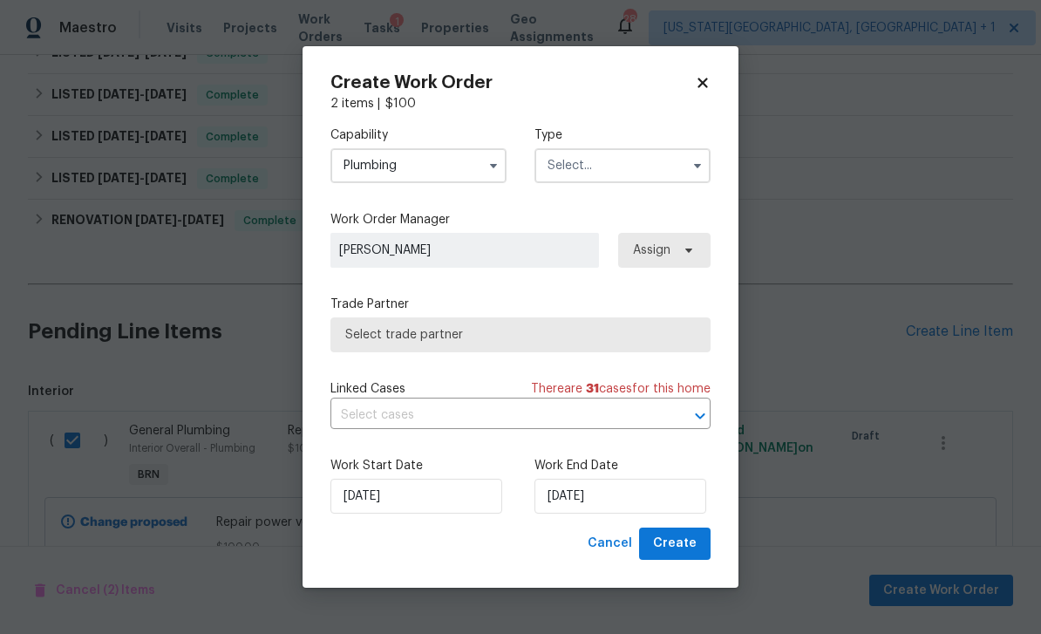
click at [577, 174] on input "text" at bounding box center [622, 165] width 176 height 35
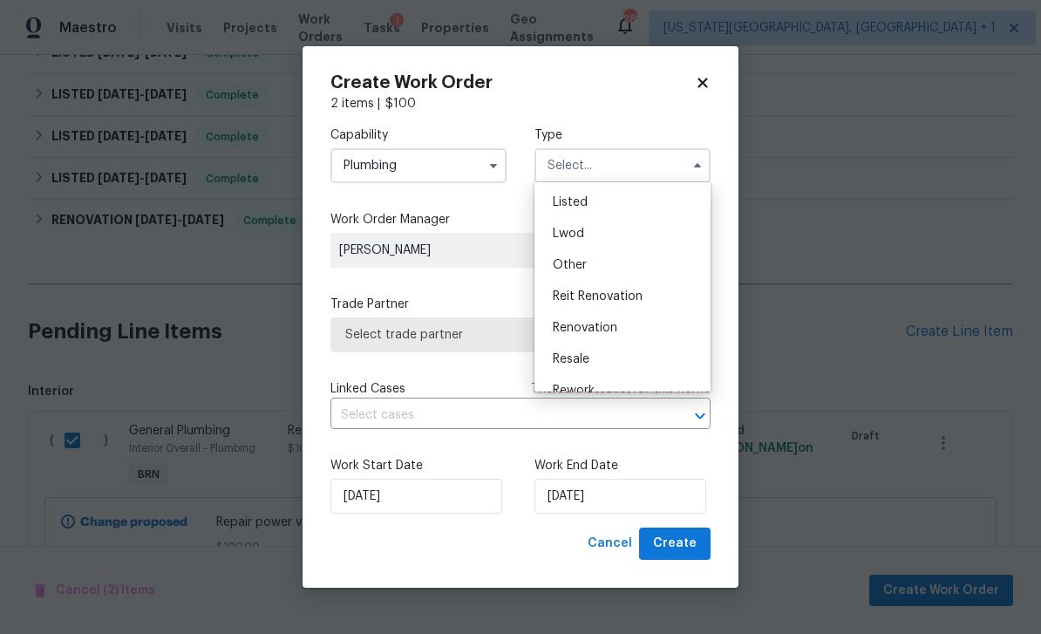
scroll to position [158, 0]
click at [582, 362] on span "Resale" at bounding box center [571, 358] width 37 height 12
type input "Resale"
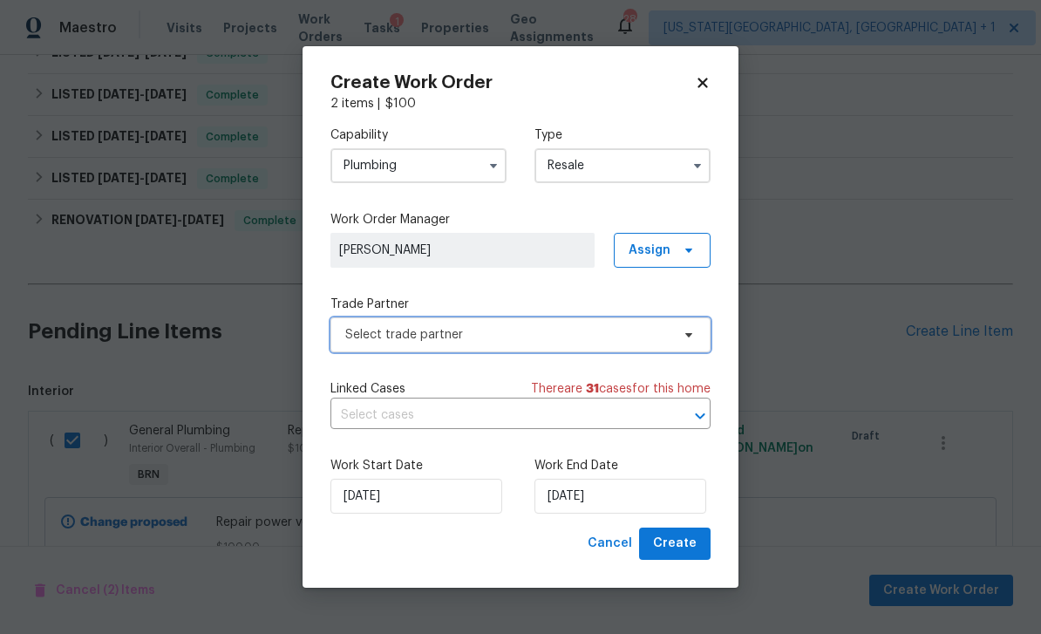
click at [486, 335] on span "Select trade partner" at bounding box center [507, 334] width 325 height 17
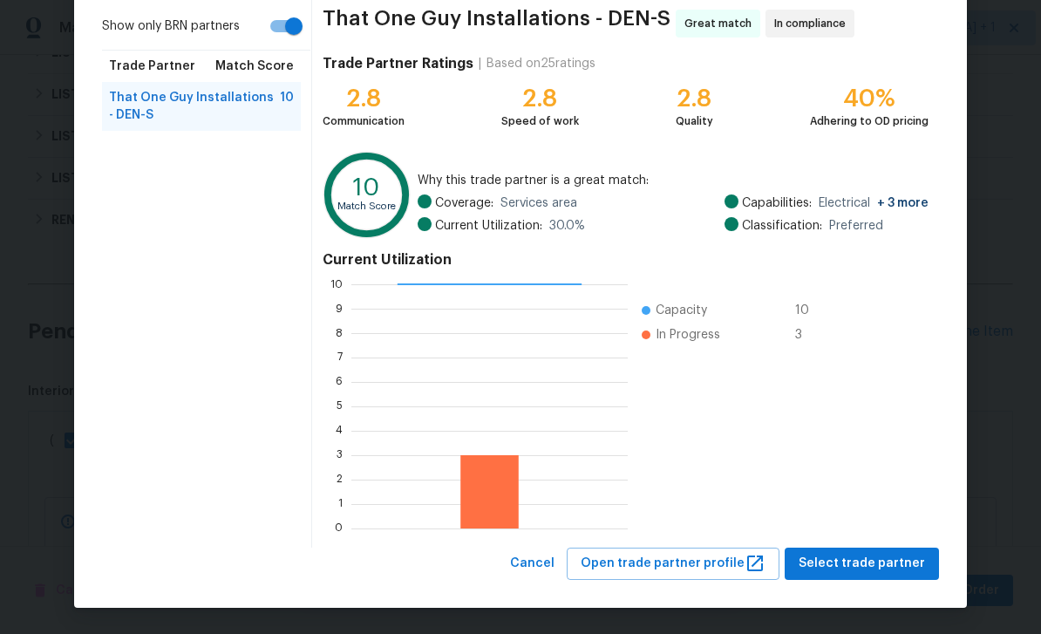
scroll to position [135, 0]
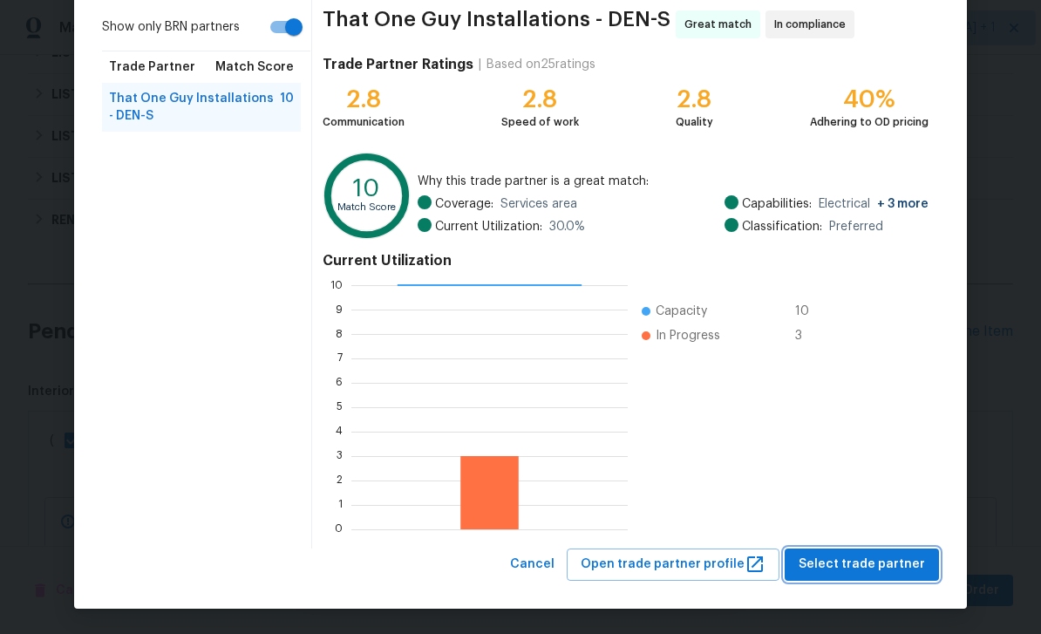
click at [891, 552] on button "Select trade partner" at bounding box center [862, 564] width 154 height 32
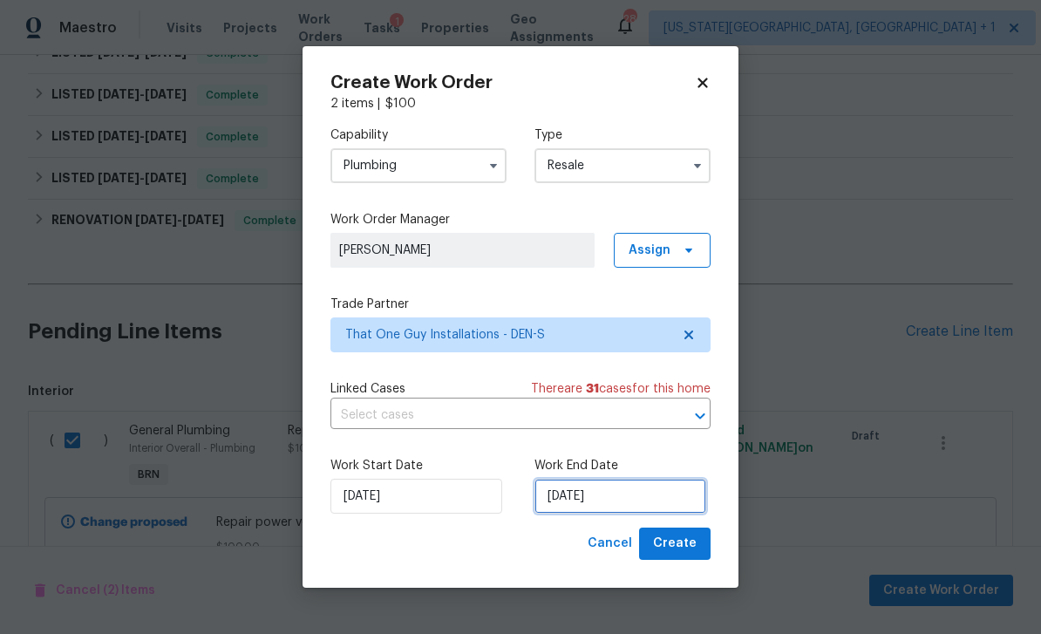
click at [667, 511] on input "[DATE]" at bounding box center [620, 496] width 172 height 35
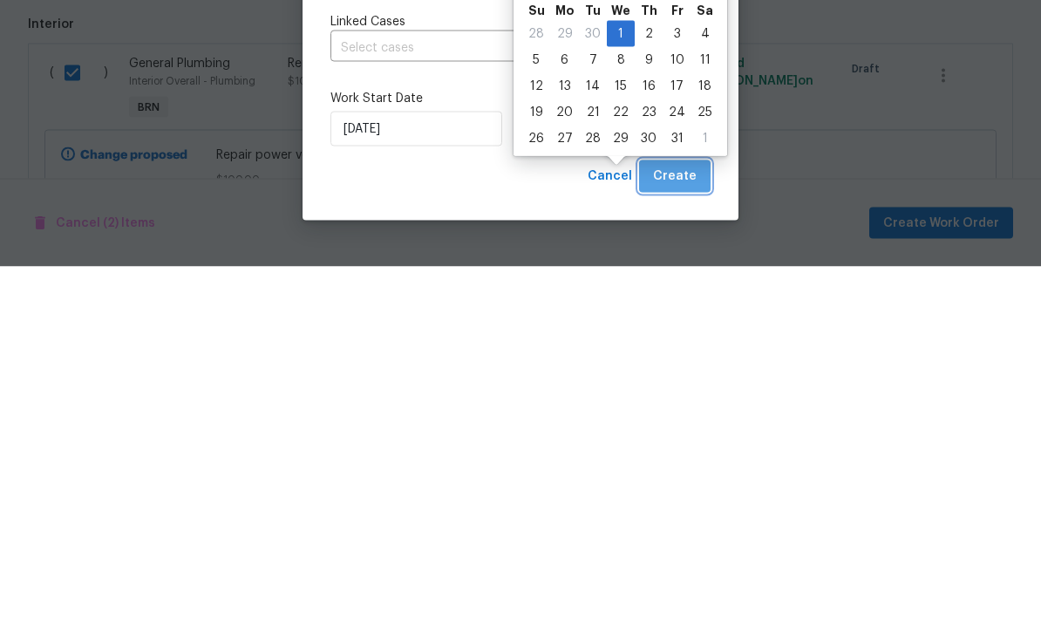
click at [695, 533] on span "Create" at bounding box center [675, 544] width 44 height 22
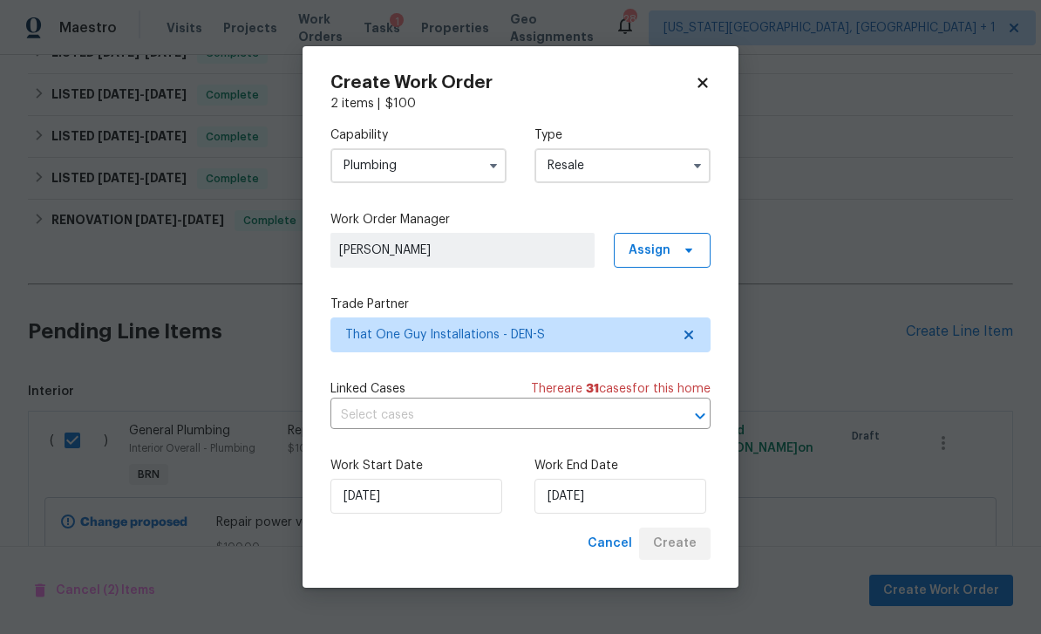
checkbox input "false"
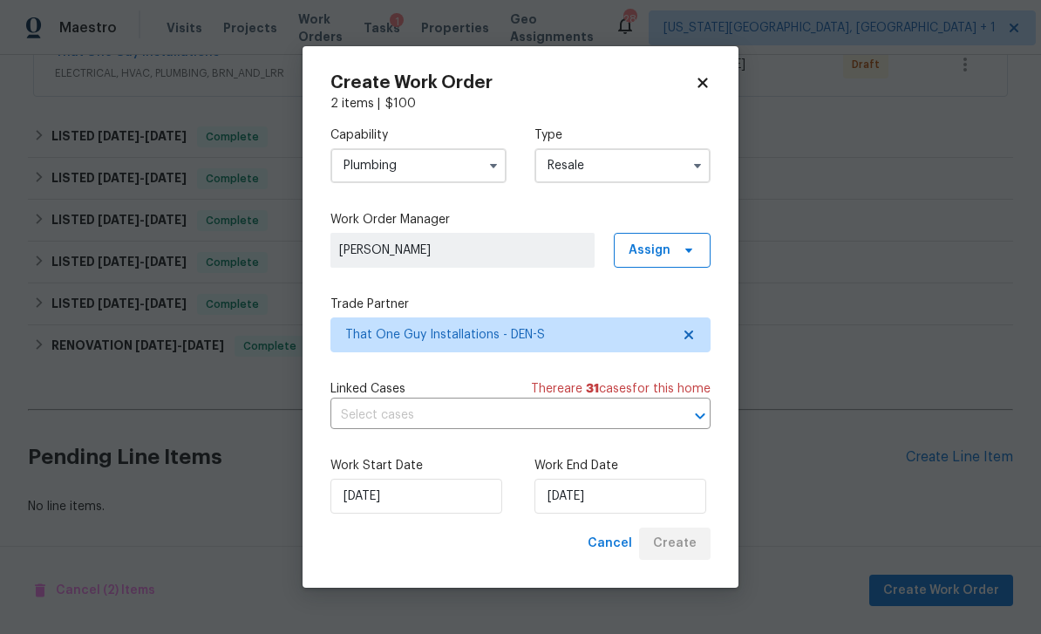
scroll to position [0, 0]
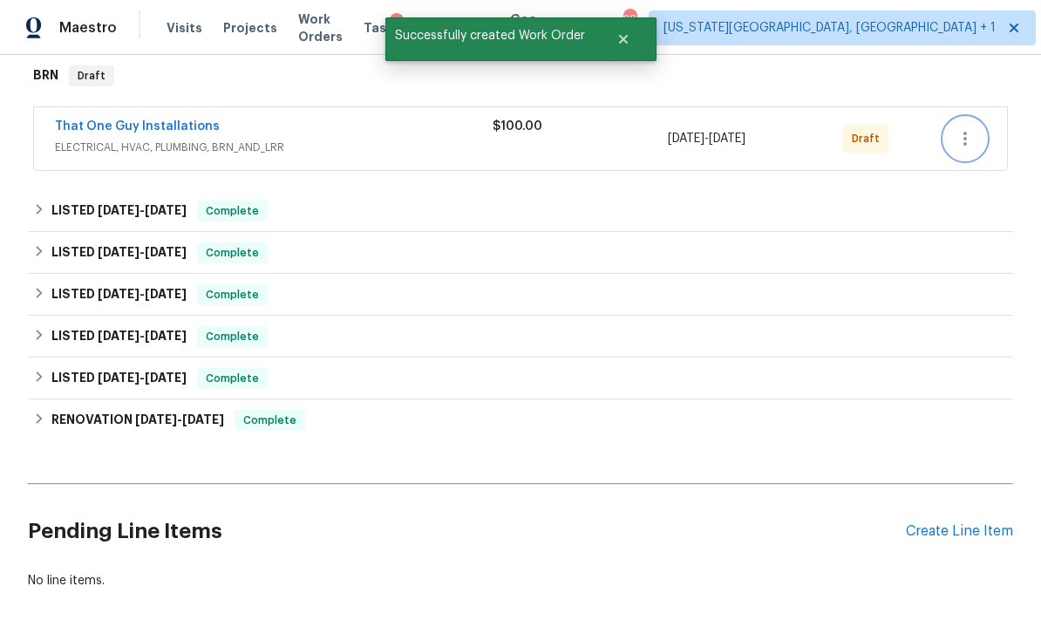
click at [963, 128] on icon "button" at bounding box center [965, 138] width 21 height 21
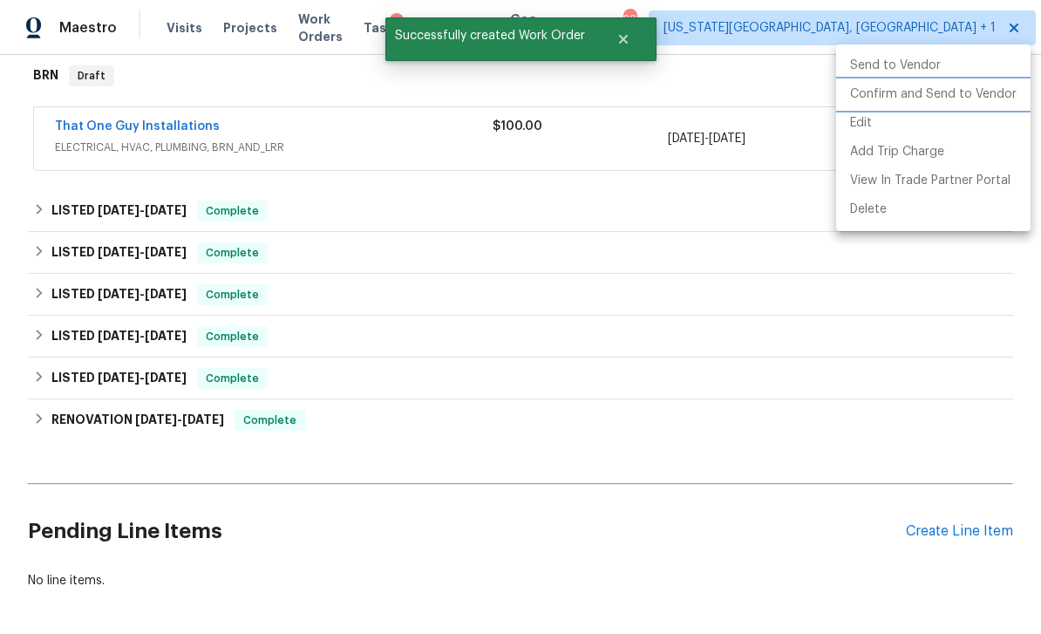
click at [897, 94] on li "Confirm and Send to Vendor" at bounding box center [933, 94] width 194 height 29
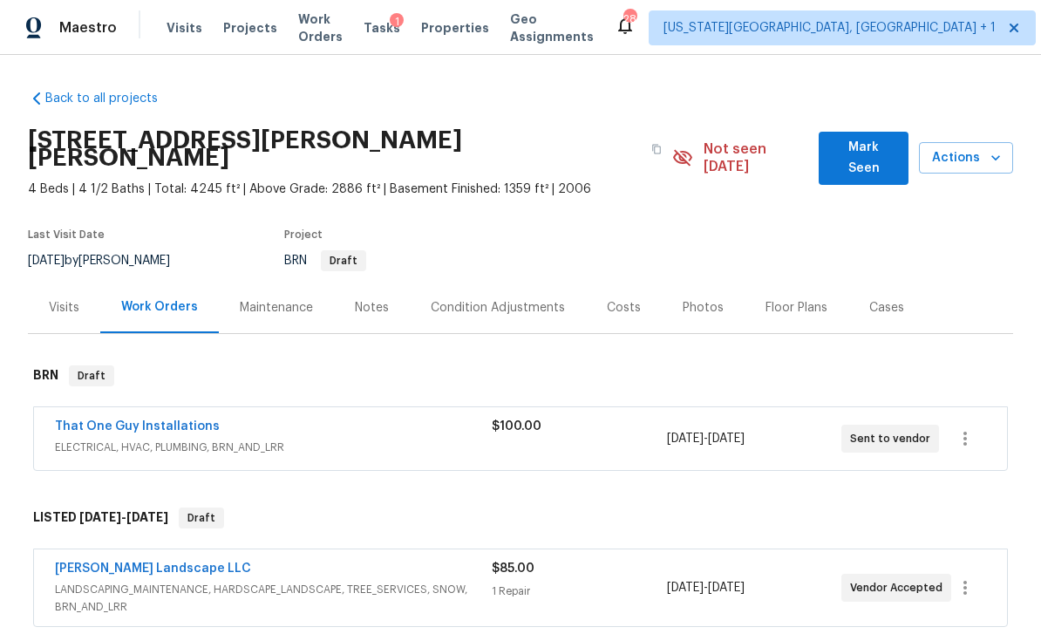
click at [390, 282] on div "Notes" at bounding box center [372, 307] width 76 height 51
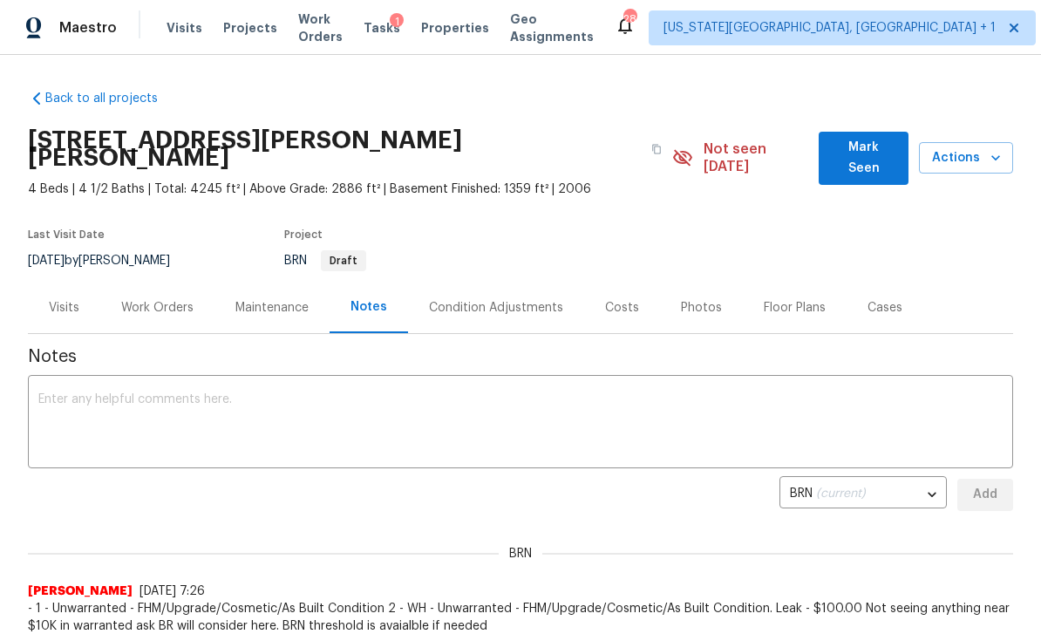
click at [461, 415] on textarea at bounding box center [520, 423] width 964 height 61
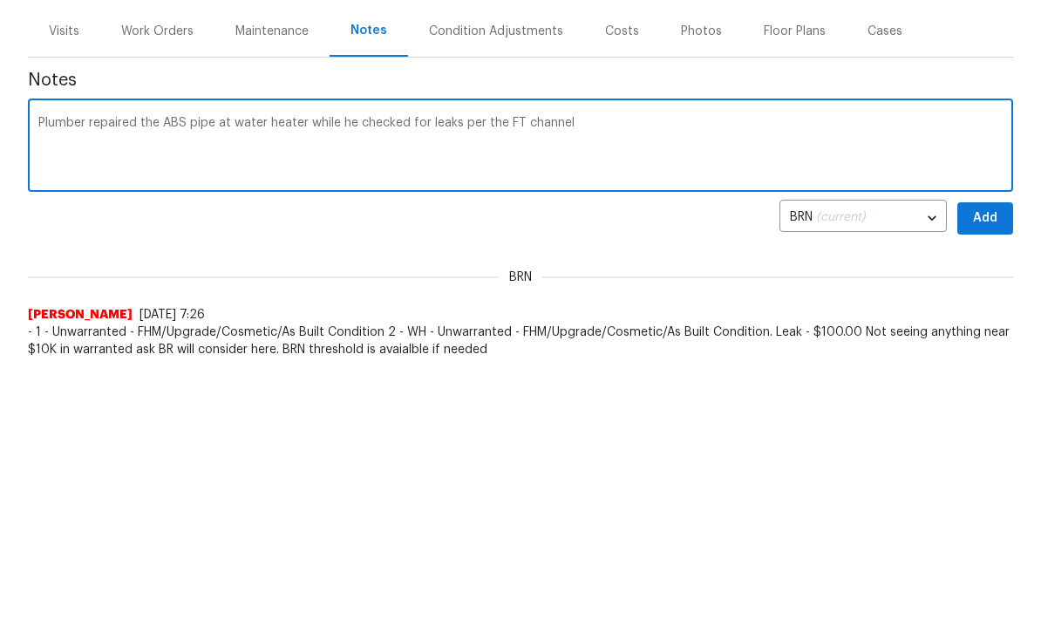
type textarea "Plumber repaired the ABS pipe at water heater while he checked for leaks per th…"
click at [977, 479] on button "Add" at bounding box center [985, 495] width 56 height 32
